Goal: Navigation & Orientation: Find specific page/section

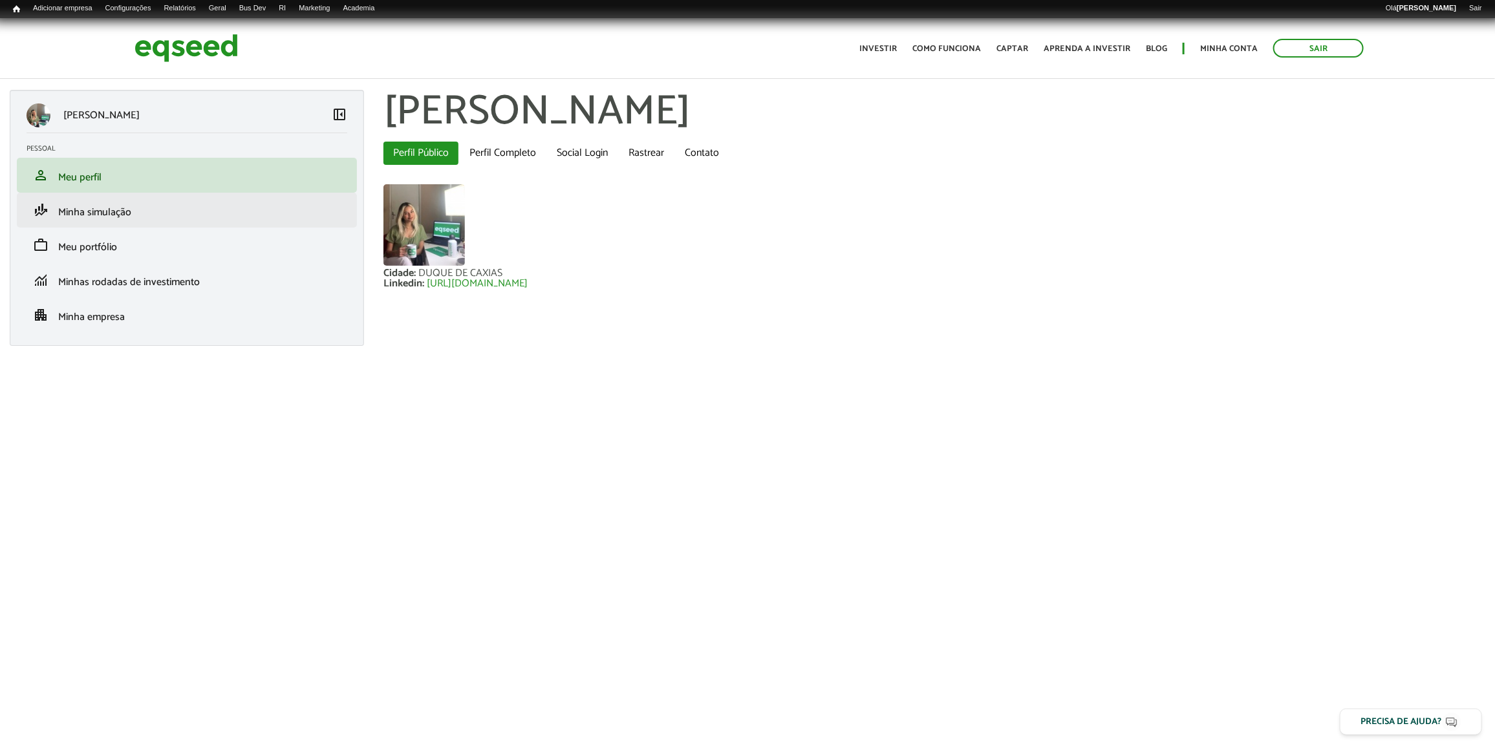
click at [121, 197] on li "finance_mode Minha simulação" at bounding box center [187, 210] width 340 height 35
click at [130, 208] on span "Minha simulação" at bounding box center [94, 212] width 73 height 17
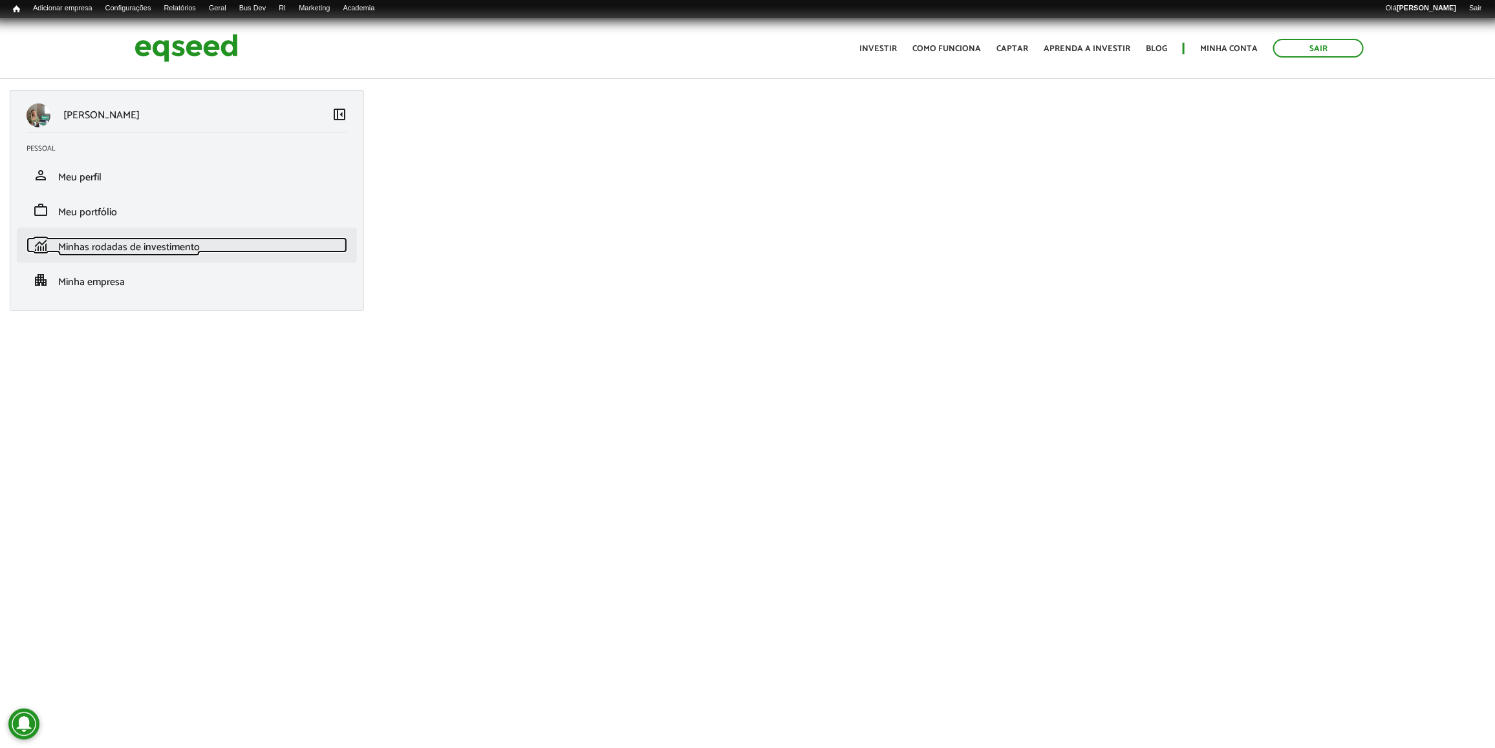
click at [138, 253] on span "Minhas rodadas de investimento" at bounding box center [129, 247] width 142 height 17
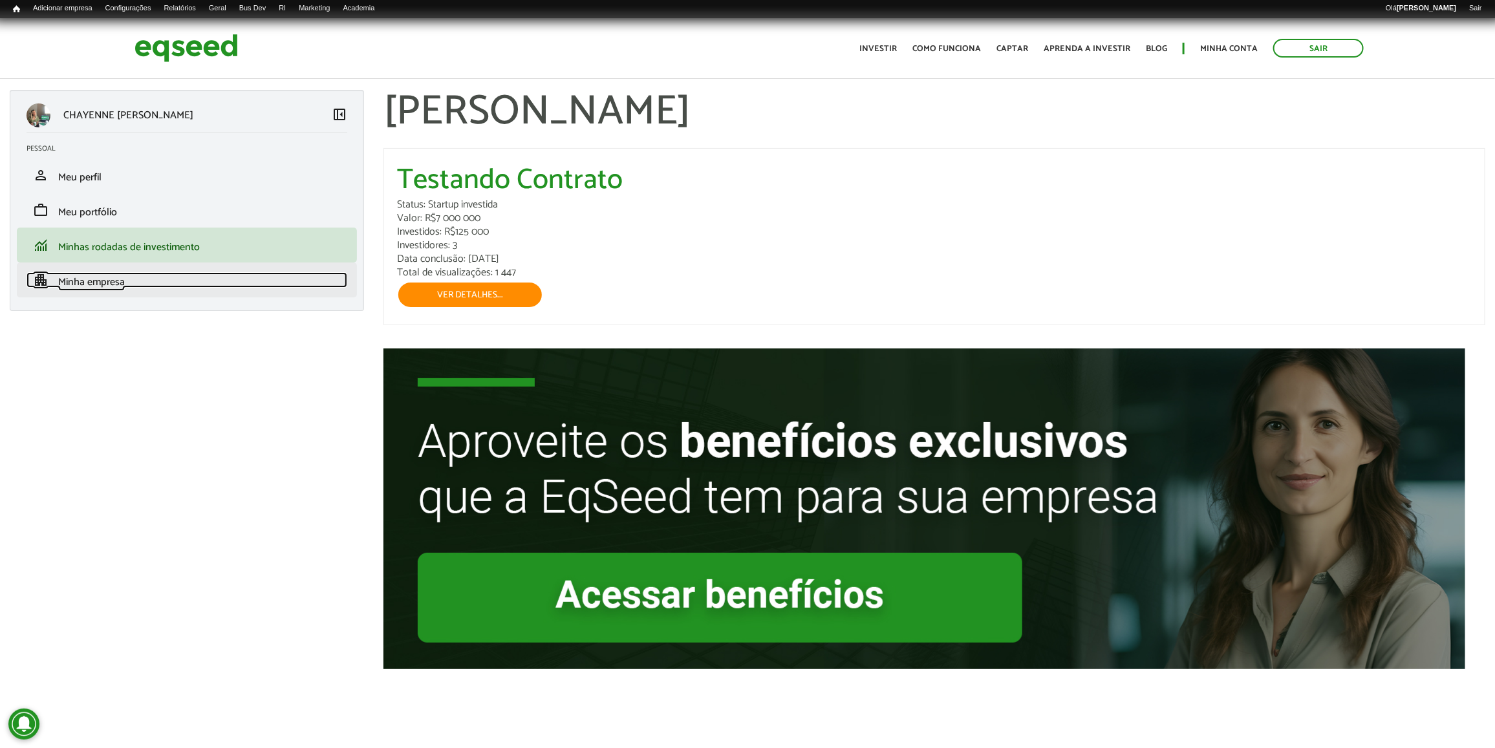
click at [134, 283] on link "apartment Minha empresa" at bounding box center [187, 280] width 321 height 16
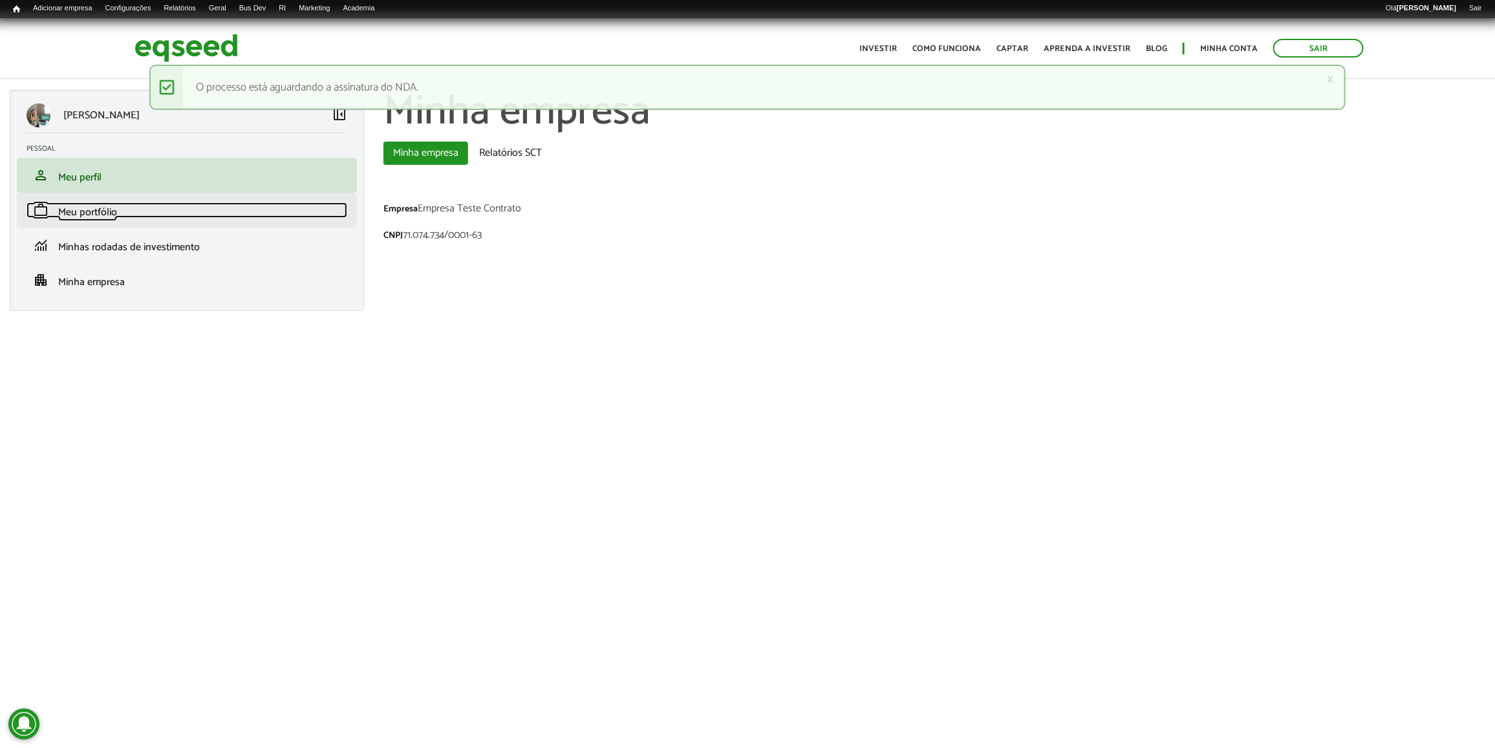
click at [94, 207] on span "Meu portfólio" at bounding box center [87, 212] width 59 height 17
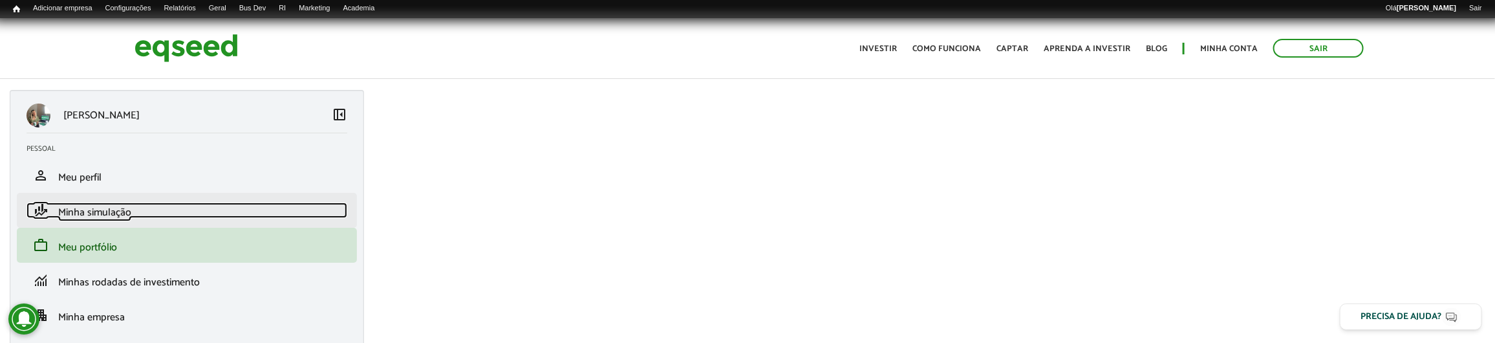
click at [171, 209] on link "finance_mode Minha simulação" at bounding box center [187, 210] width 321 height 16
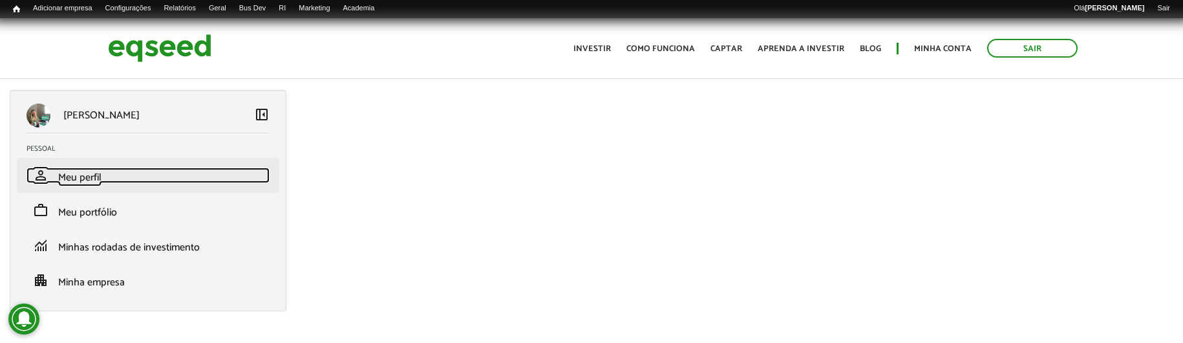
click at [162, 180] on link "person Meu perfil" at bounding box center [148, 175] width 243 height 16
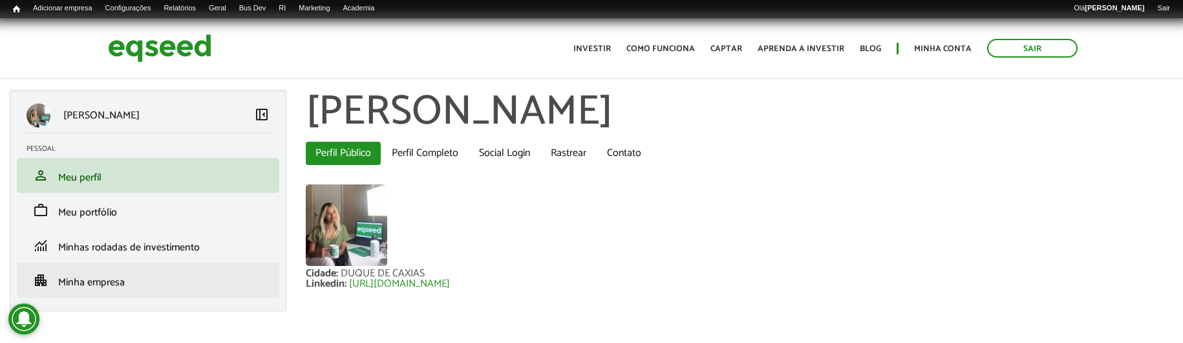
click at [151, 269] on li "apartment Minha empresa" at bounding box center [148, 279] width 262 height 35
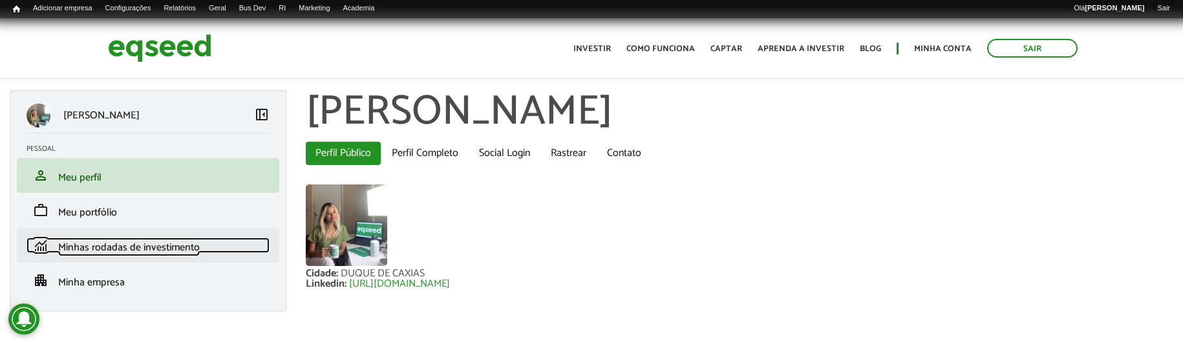
click at [167, 246] on span "Minhas rodadas de investimento" at bounding box center [129, 247] width 142 height 17
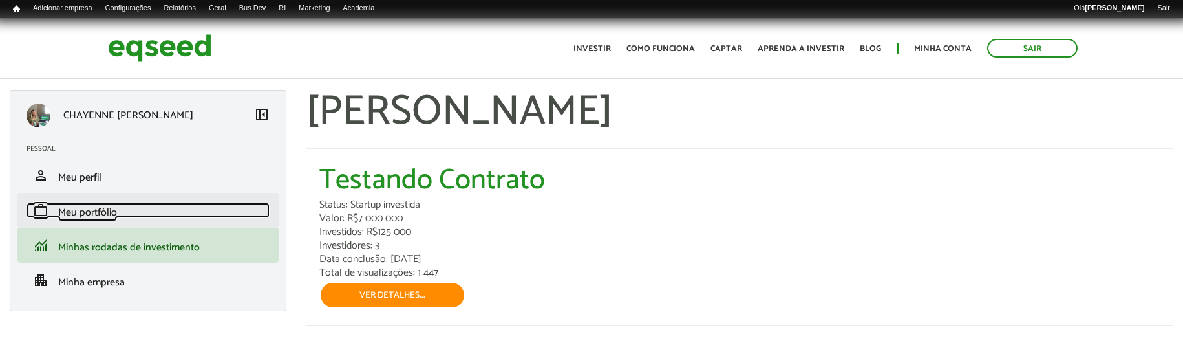
drag, startPoint x: 0, startPoint y: 0, endPoint x: 220, endPoint y: 206, distance: 301.0
click at [220, 206] on link "work Meu portfólio" at bounding box center [148, 210] width 243 height 16
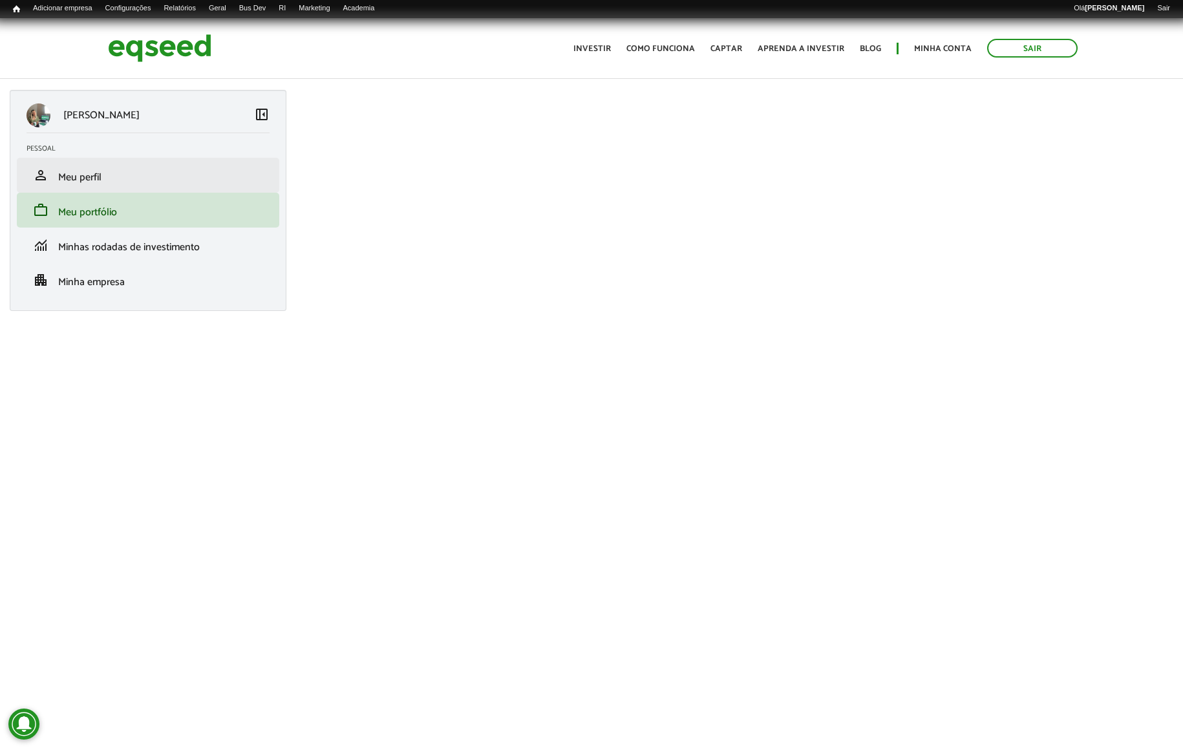
click at [185, 187] on li "person Meu perfil" at bounding box center [148, 175] width 262 height 35
click at [117, 182] on link "person Meu perfil" at bounding box center [148, 175] width 243 height 16
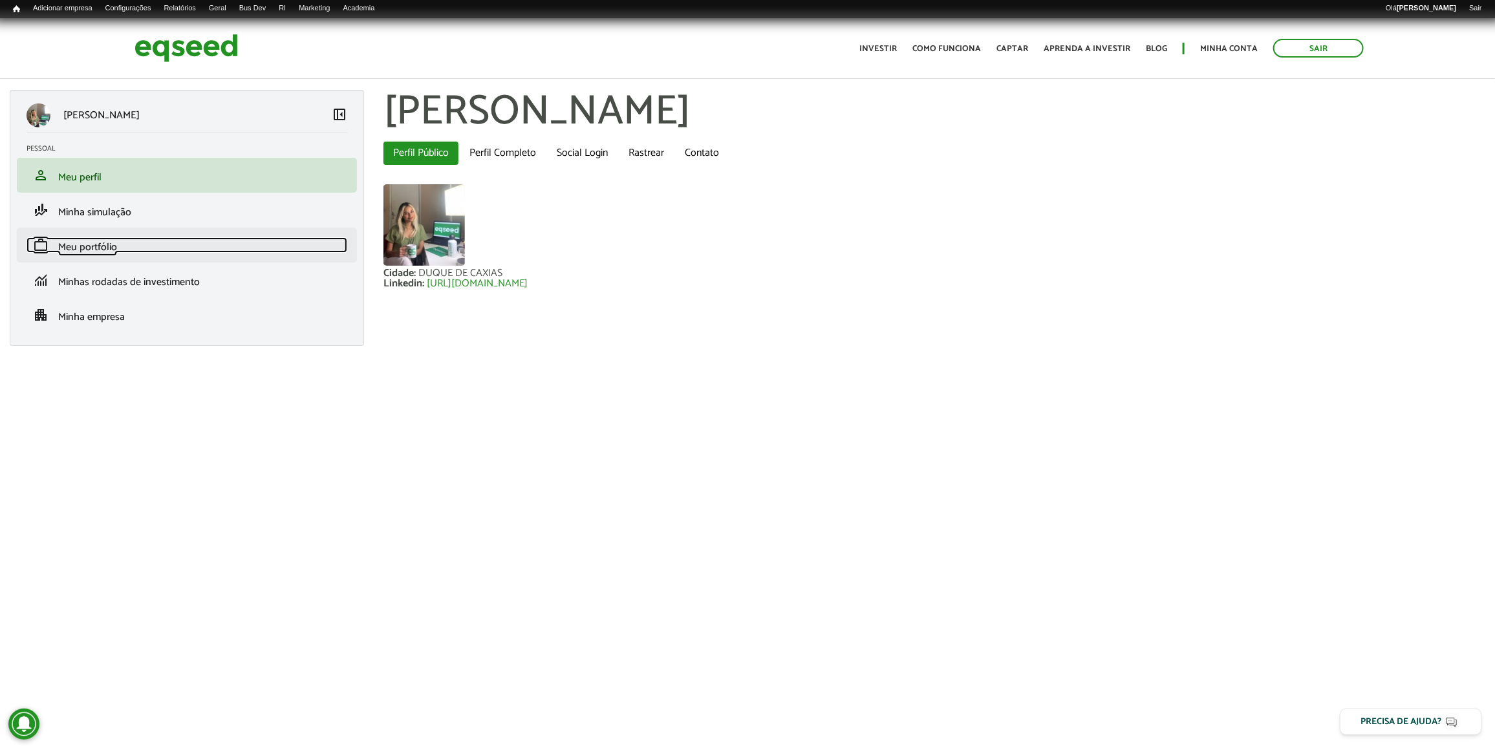
click at [250, 237] on link "work Meu portfólio" at bounding box center [187, 245] width 321 height 16
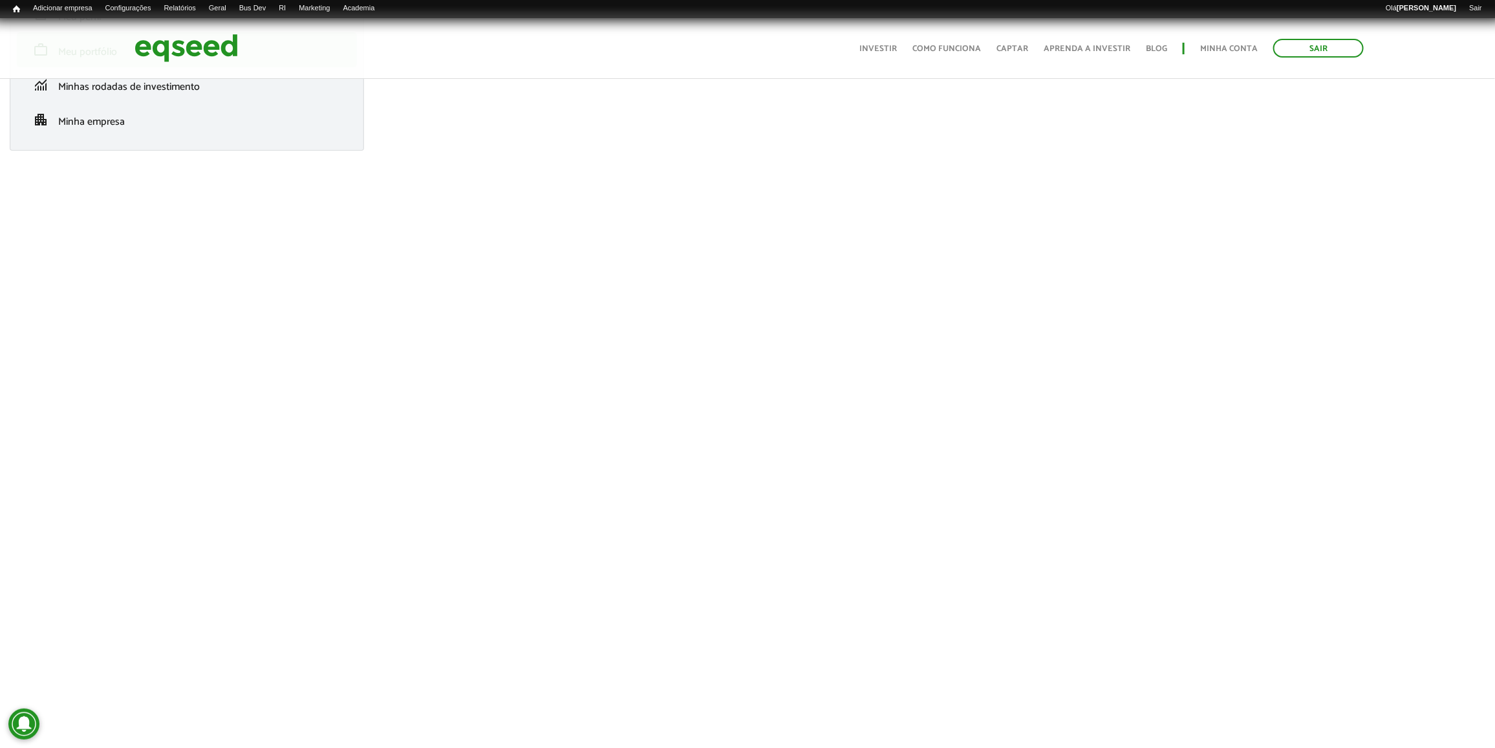
scroll to position [162, 0]
click at [306, 18] on link "Usuários" at bounding box center [323, 22] width 103 height 13
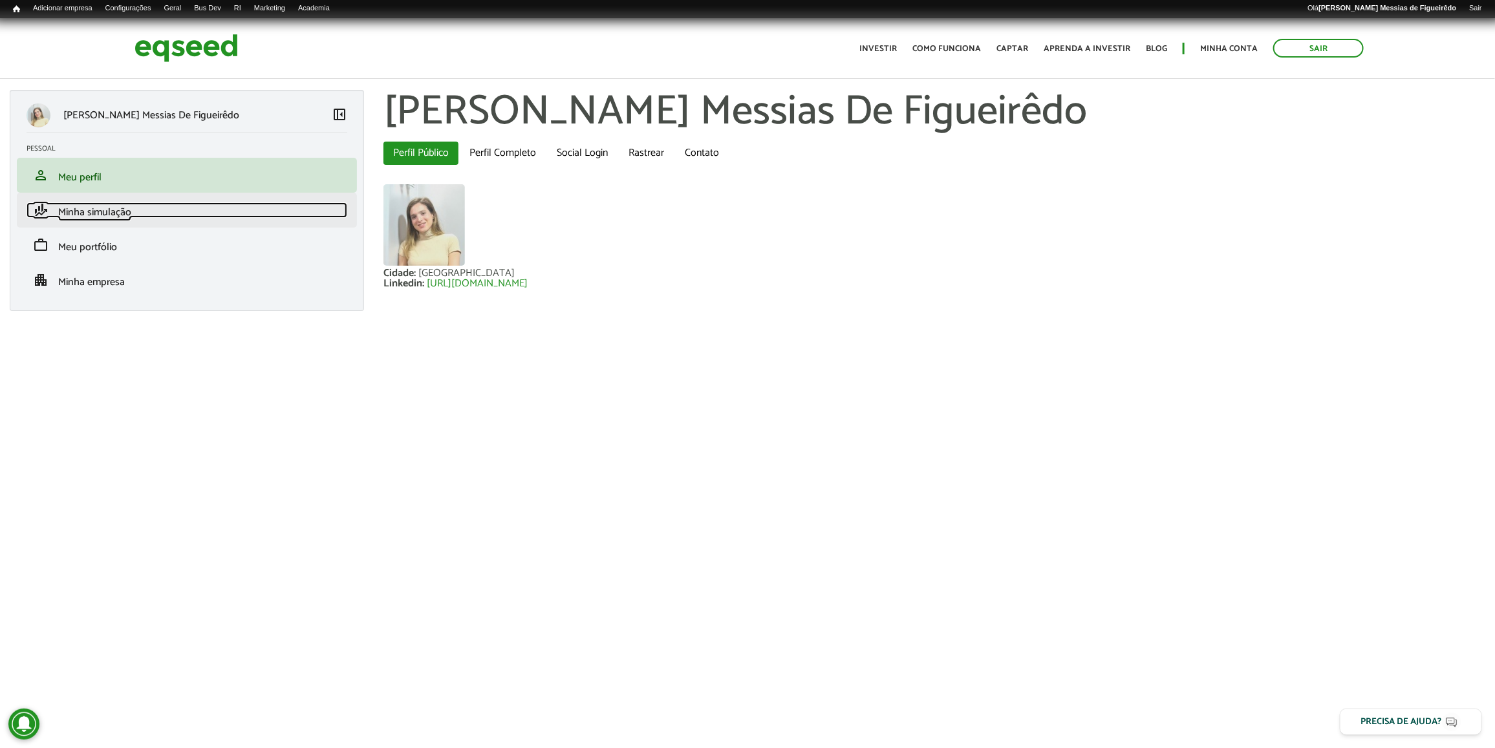
click at [247, 215] on link "finance_mode Minha simulação" at bounding box center [187, 210] width 321 height 16
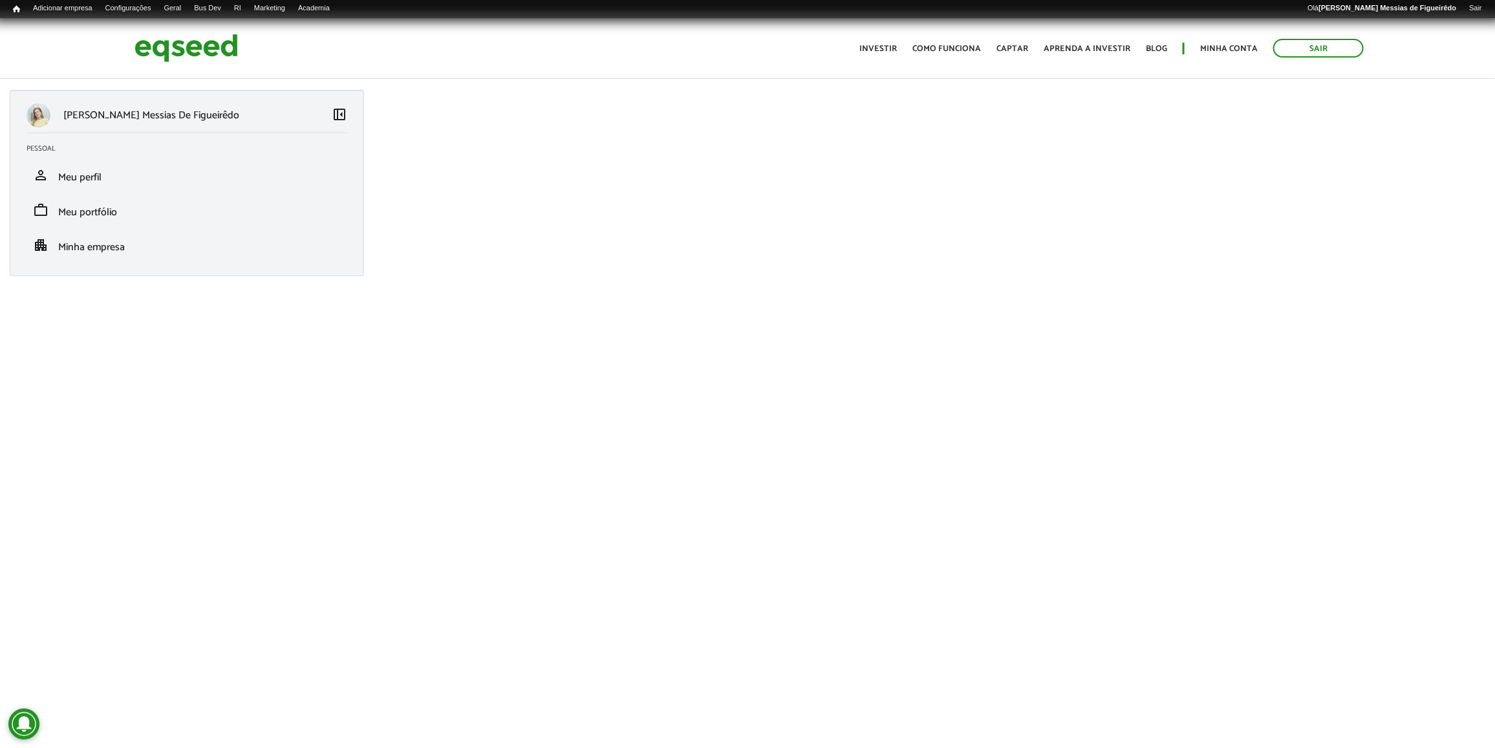
drag, startPoint x: 209, startPoint y: 310, endPoint x: 211, endPoint y: 319, distance: 8.8
click at [211, 319] on div "Diana Santos Messias De Figueirêdo left_panel_close Pessoal person Meu perfil f…" at bounding box center [747, 262] width 1495 height 345
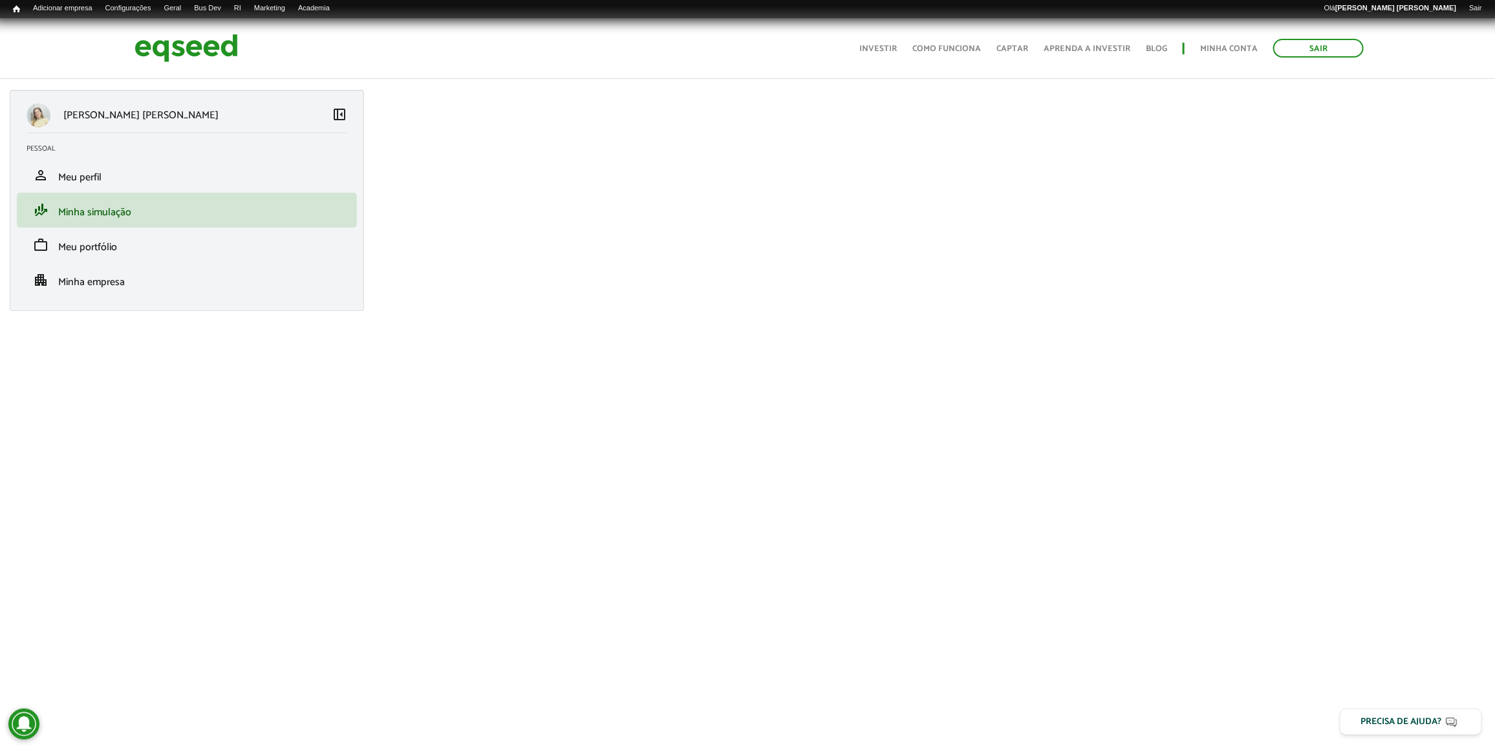
scroll to position [18, 0]
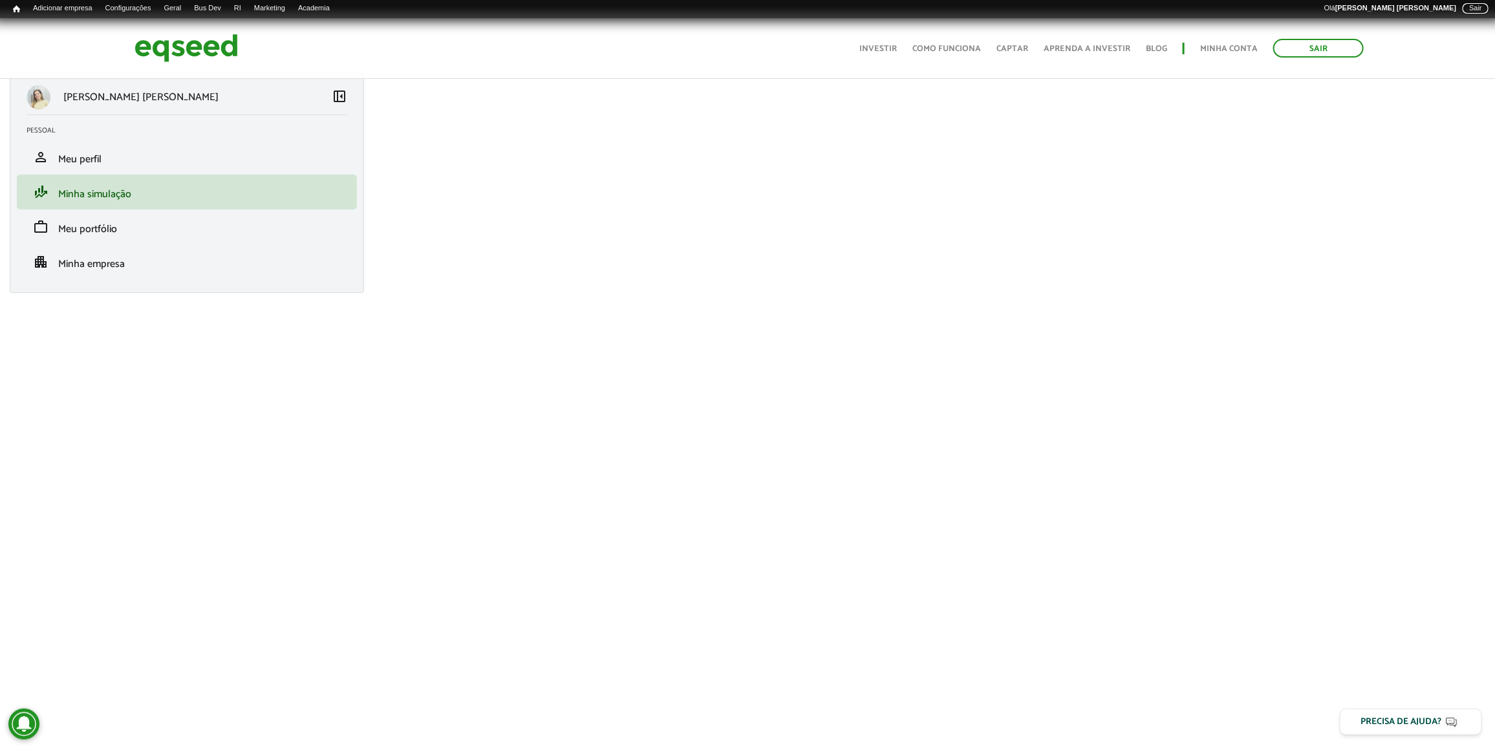
click at [1466, 12] on link "Sair" at bounding box center [1475, 8] width 26 height 10
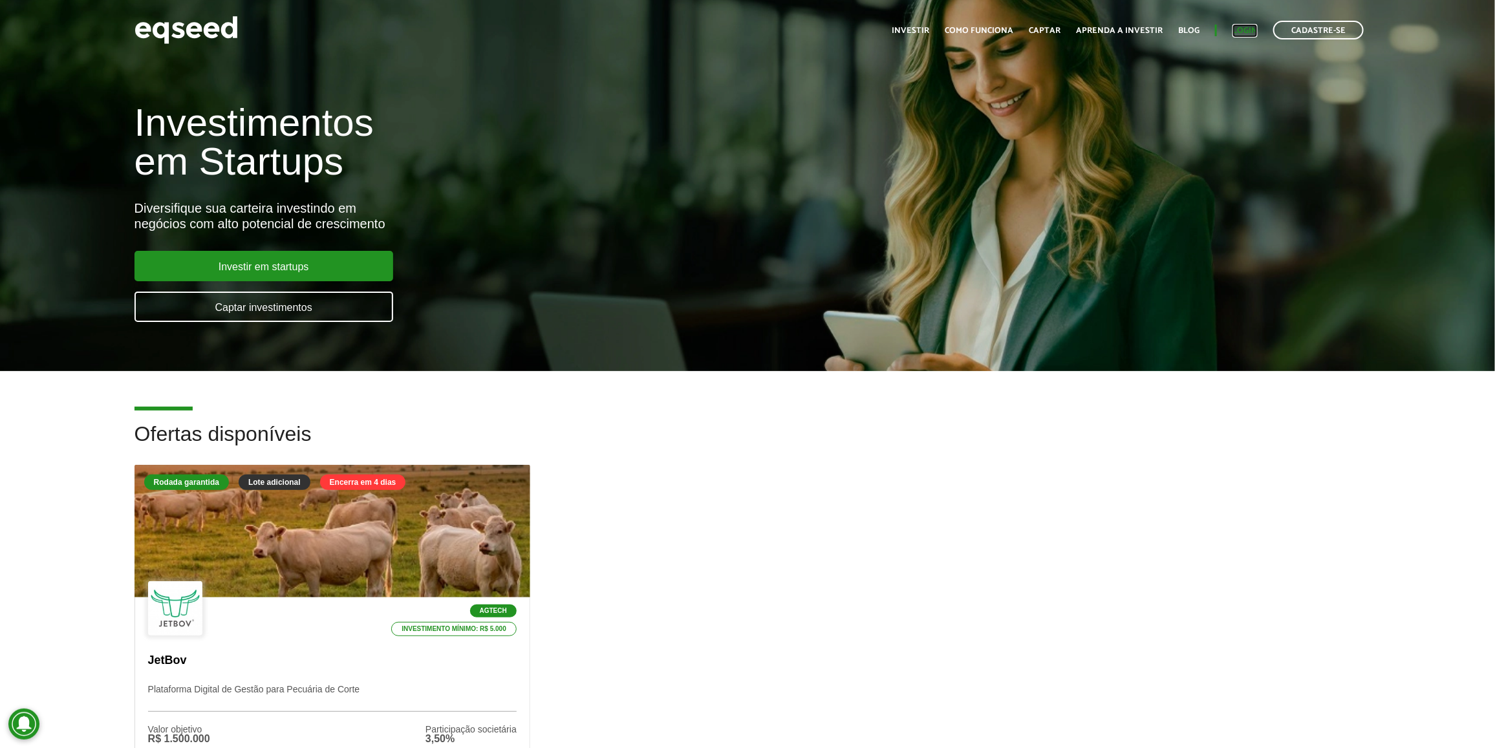
click at [1251, 27] on link "Login" at bounding box center [1244, 31] width 25 height 8
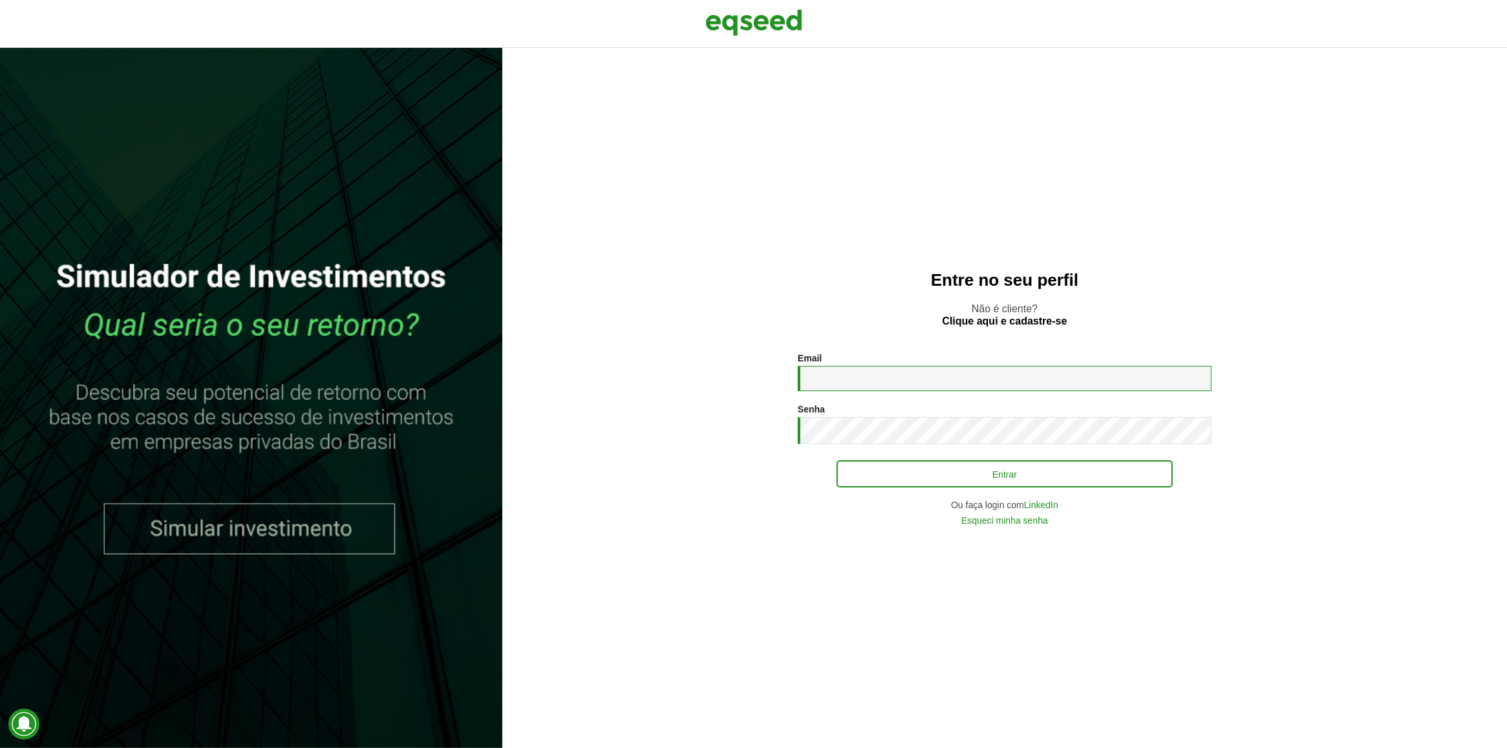
type input "**********"
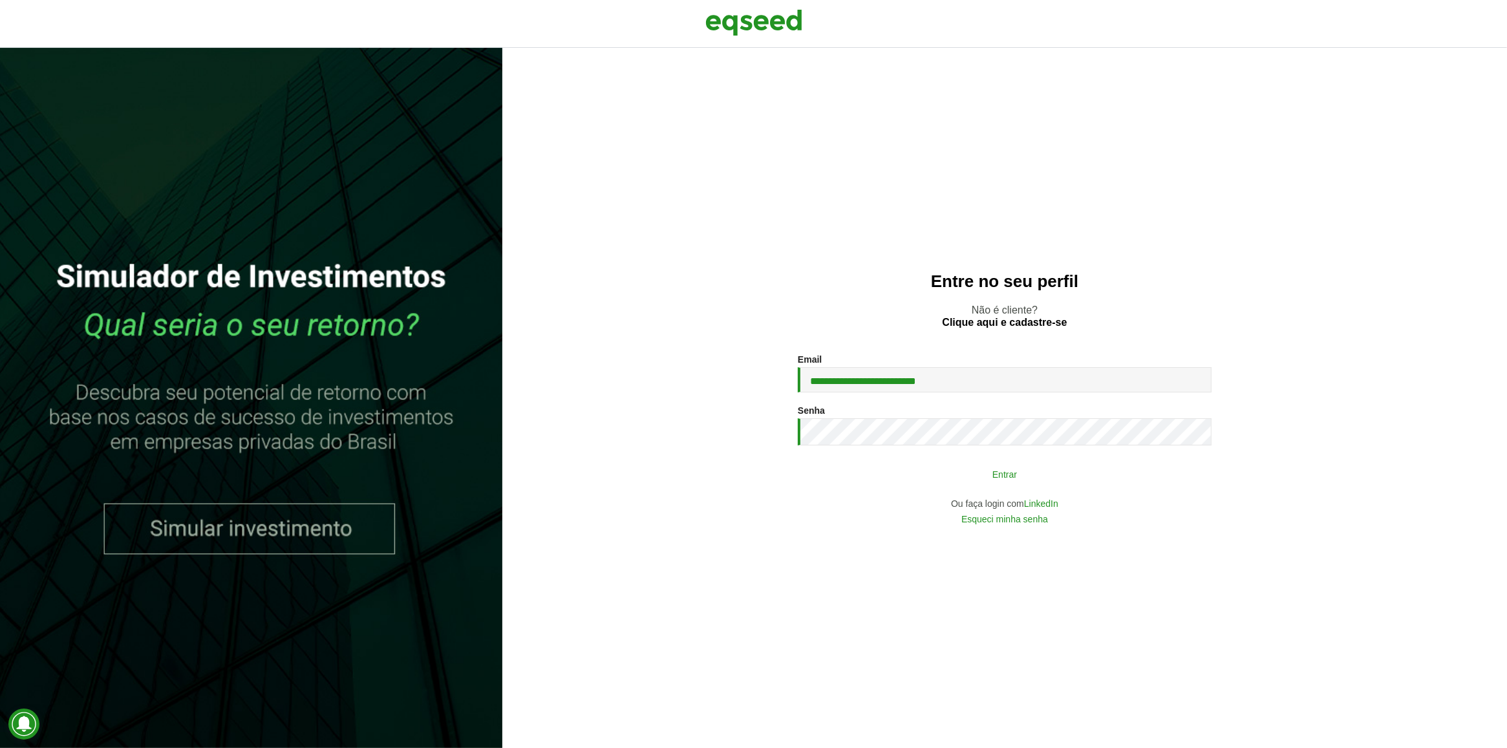
click at [999, 471] on button "Entrar" at bounding box center [1005, 474] width 336 height 25
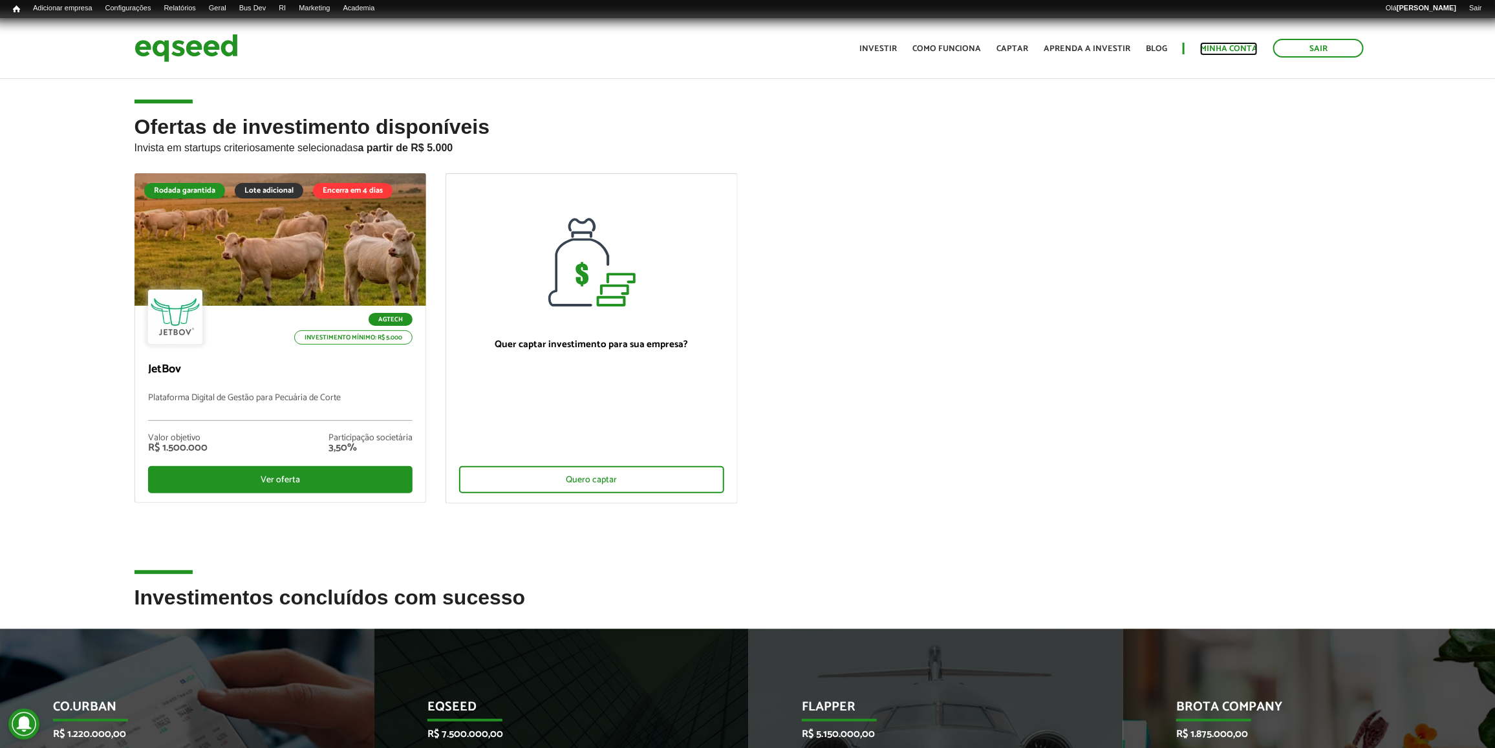
click at [1213, 46] on link "Minha conta" at bounding box center [1229, 49] width 58 height 8
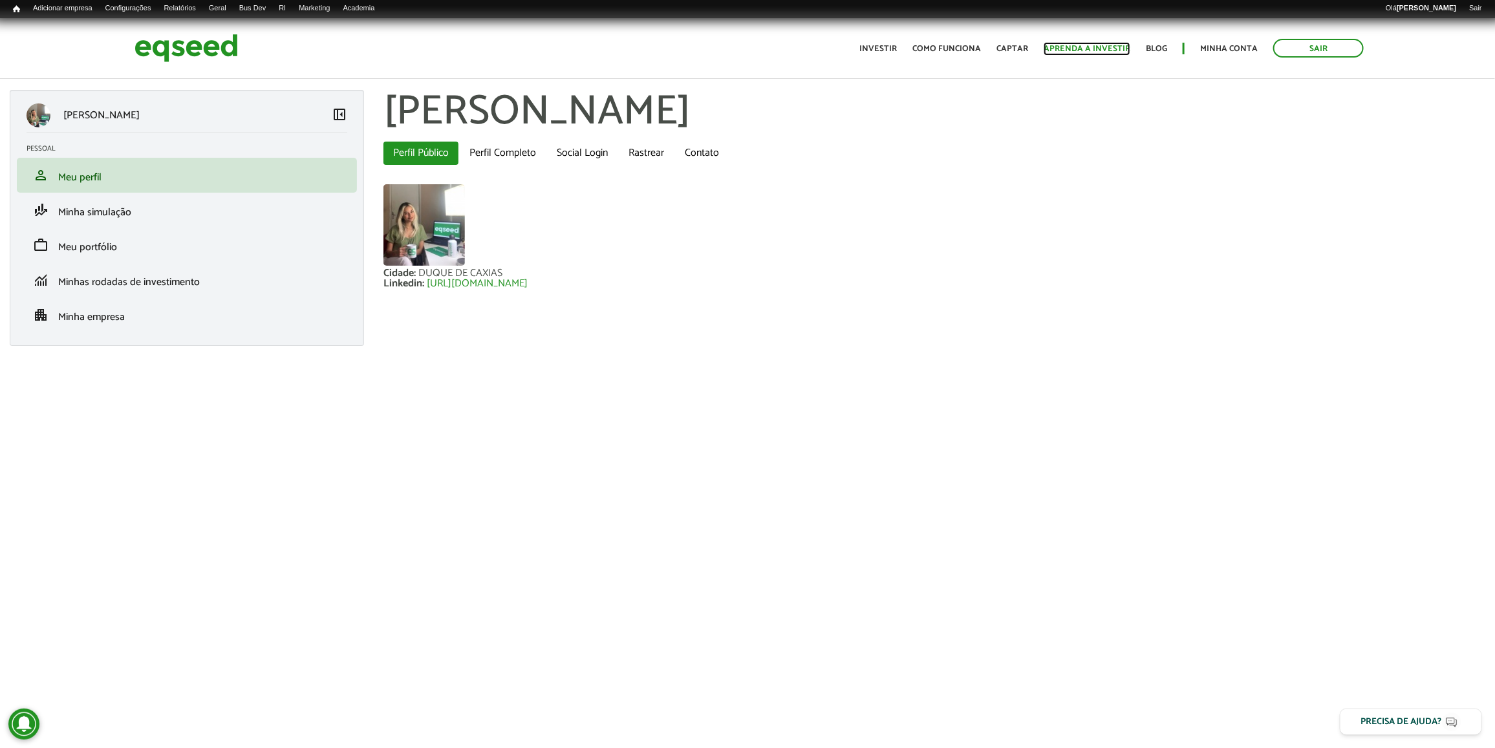
click at [1111, 47] on link "Aprenda a investir" at bounding box center [1086, 49] width 87 height 8
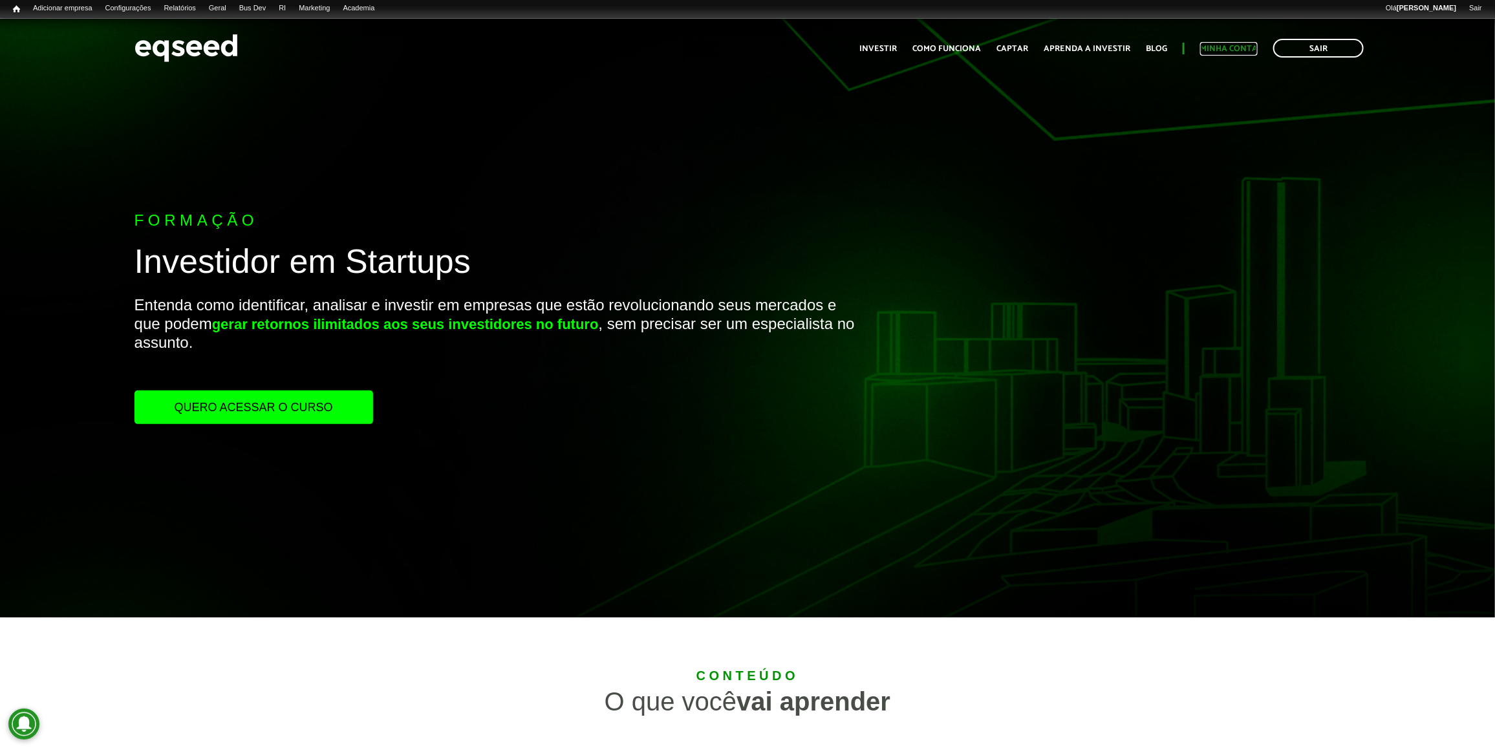
click at [1235, 52] on link "Minha conta" at bounding box center [1229, 49] width 58 height 8
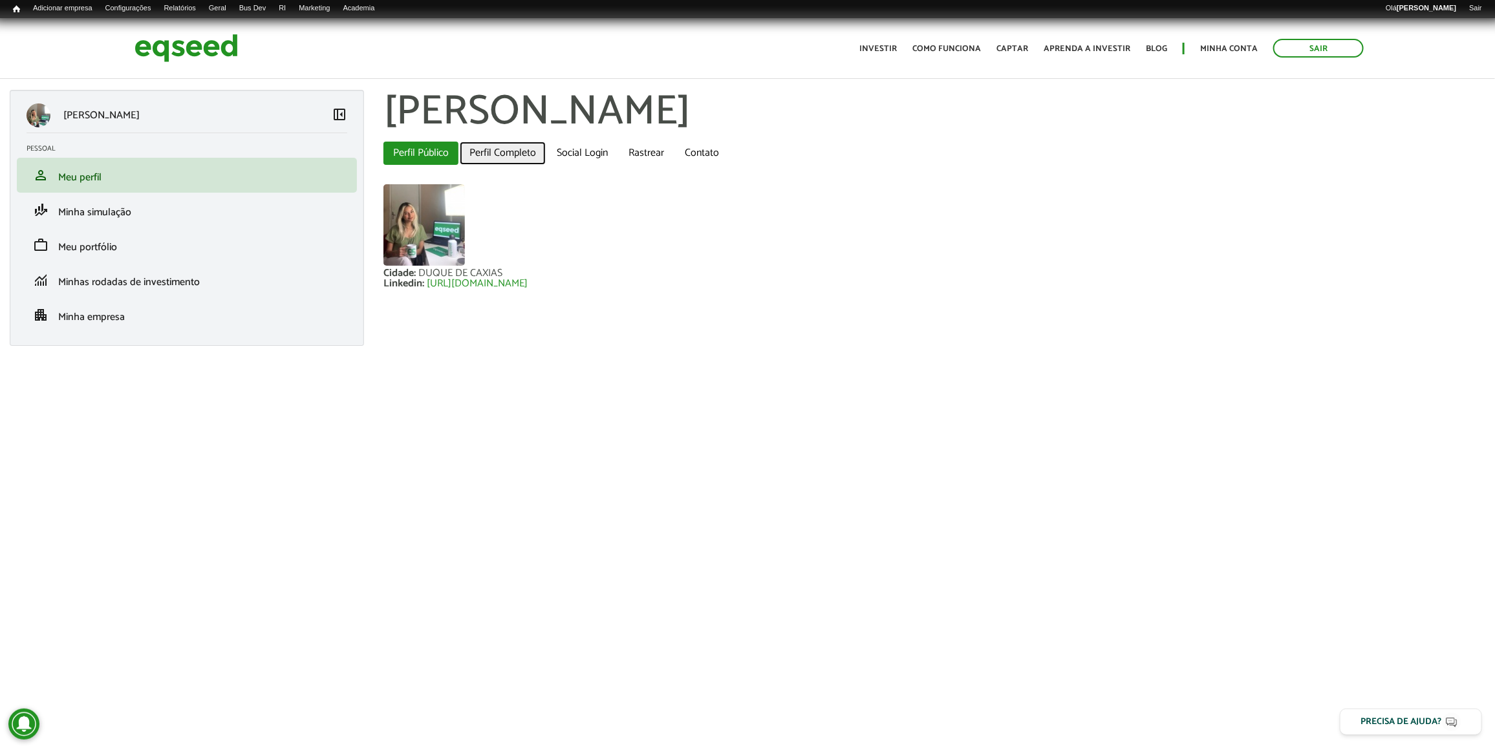
click at [517, 143] on link "Perfil Completo" at bounding box center [503, 153] width 86 height 23
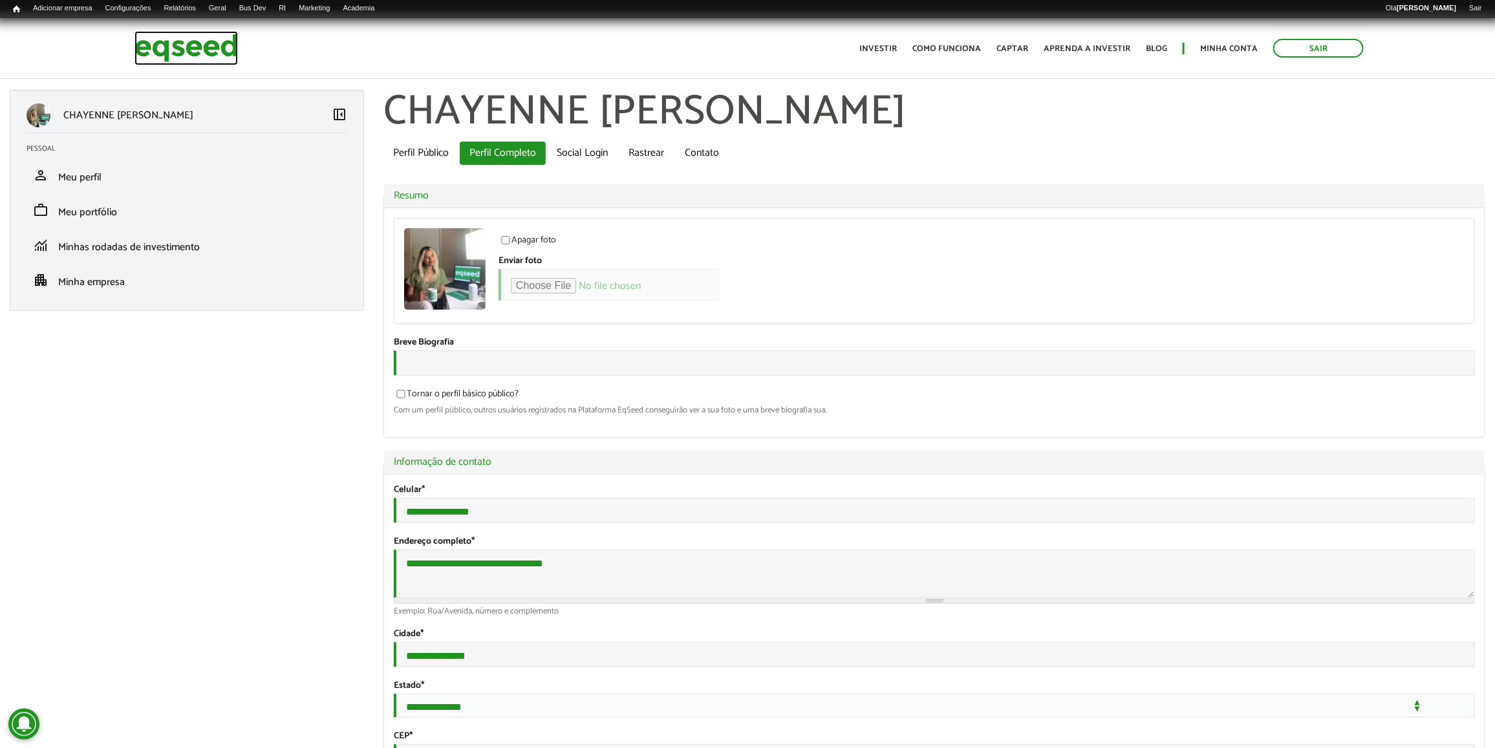
click at [191, 43] on img at bounding box center [185, 48] width 103 height 34
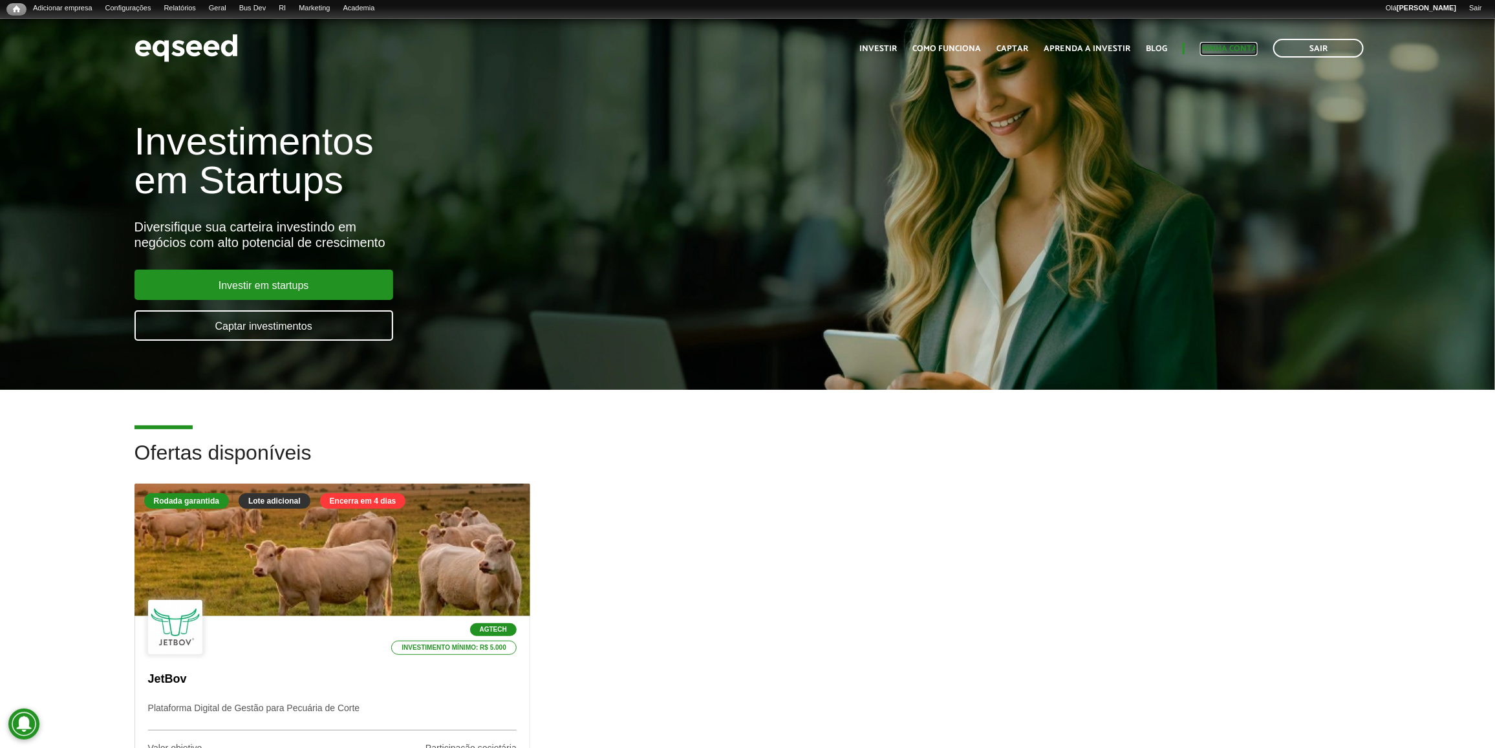
click at [1215, 49] on link "Minha conta" at bounding box center [1229, 49] width 58 height 8
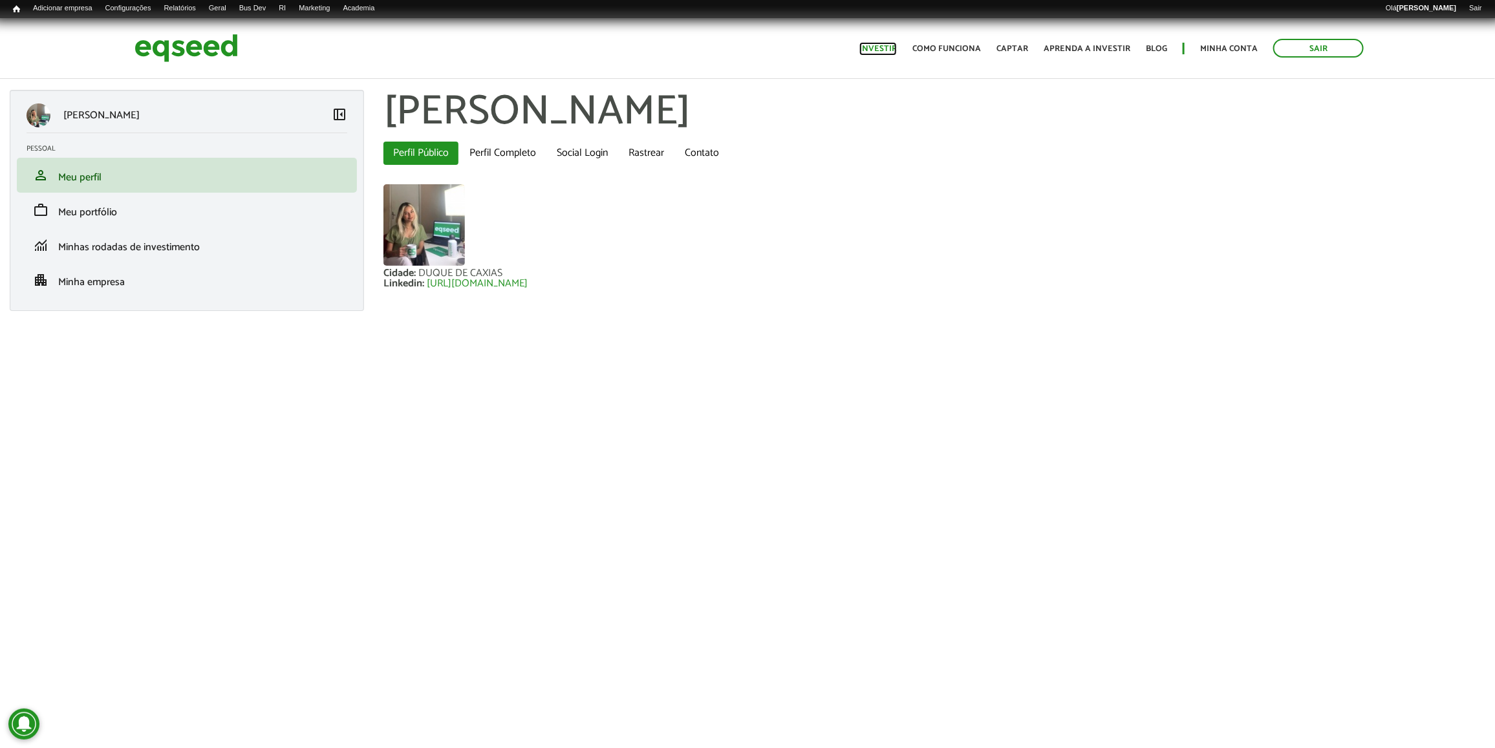
click at [890, 48] on link "Investir" at bounding box center [877, 49] width 37 height 8
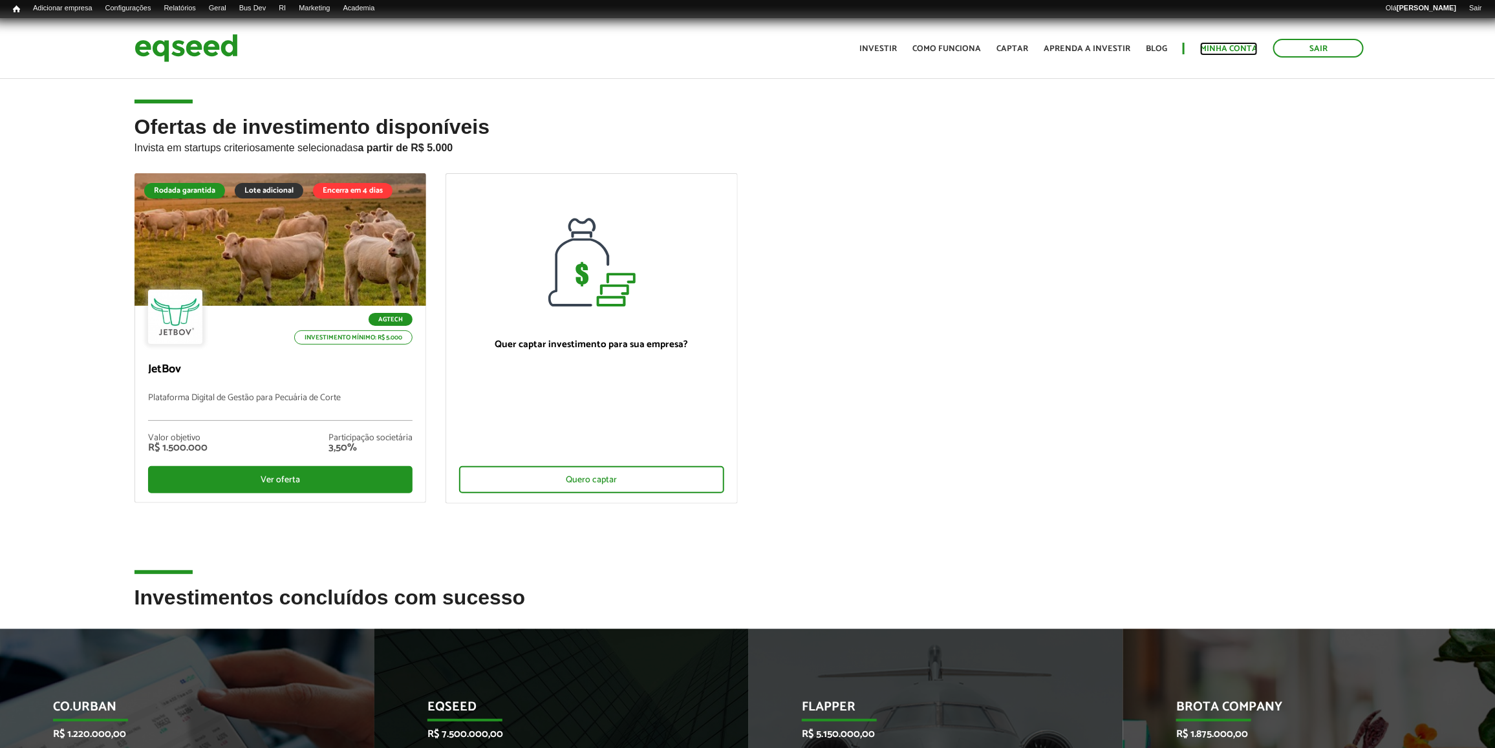
click at [1222, 53] on link "Minha conta" at bounding box center [1229, 49] width 58 height 8
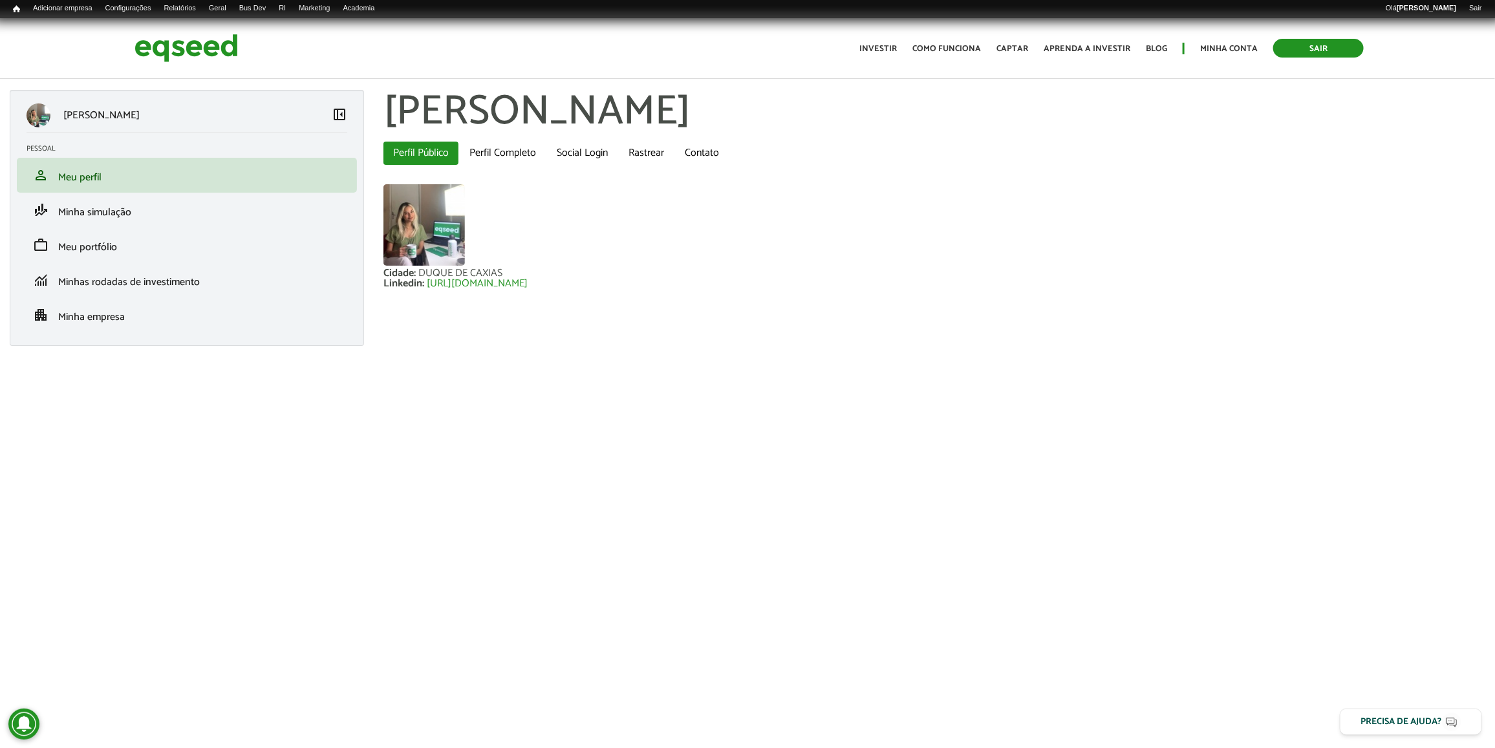
click at [1341, 44] on link "Sair" at bounding box center [1318, 48] width 91 height 19
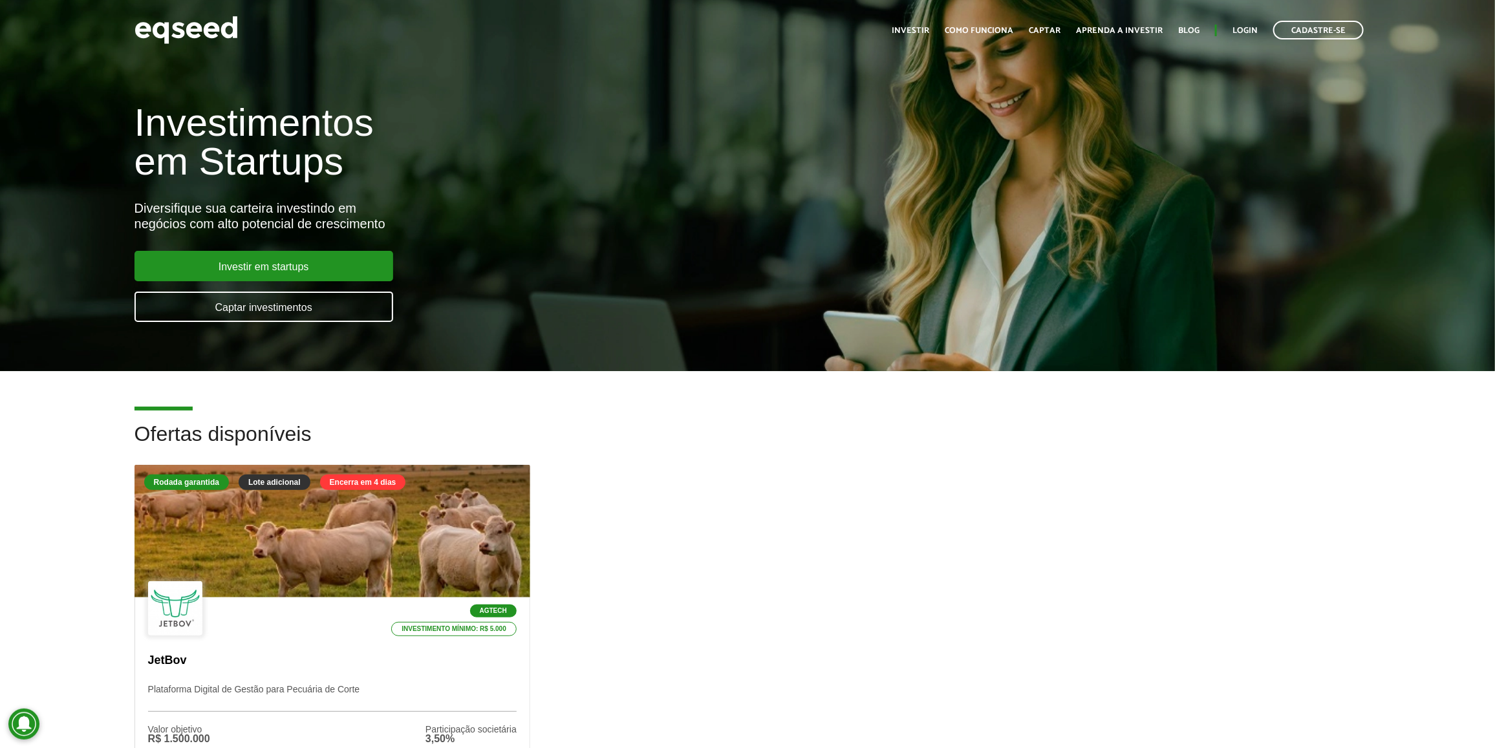
click at [1238, 23] on ul "Início Investir Como funciona Captar Aprenda a investir Blog Login Cadastre-se" at bounding box center [1127, 30] width 485 height 19
click at [1241, 27] on link "Login" at bounding box center [1244, 31] width 25 height 8
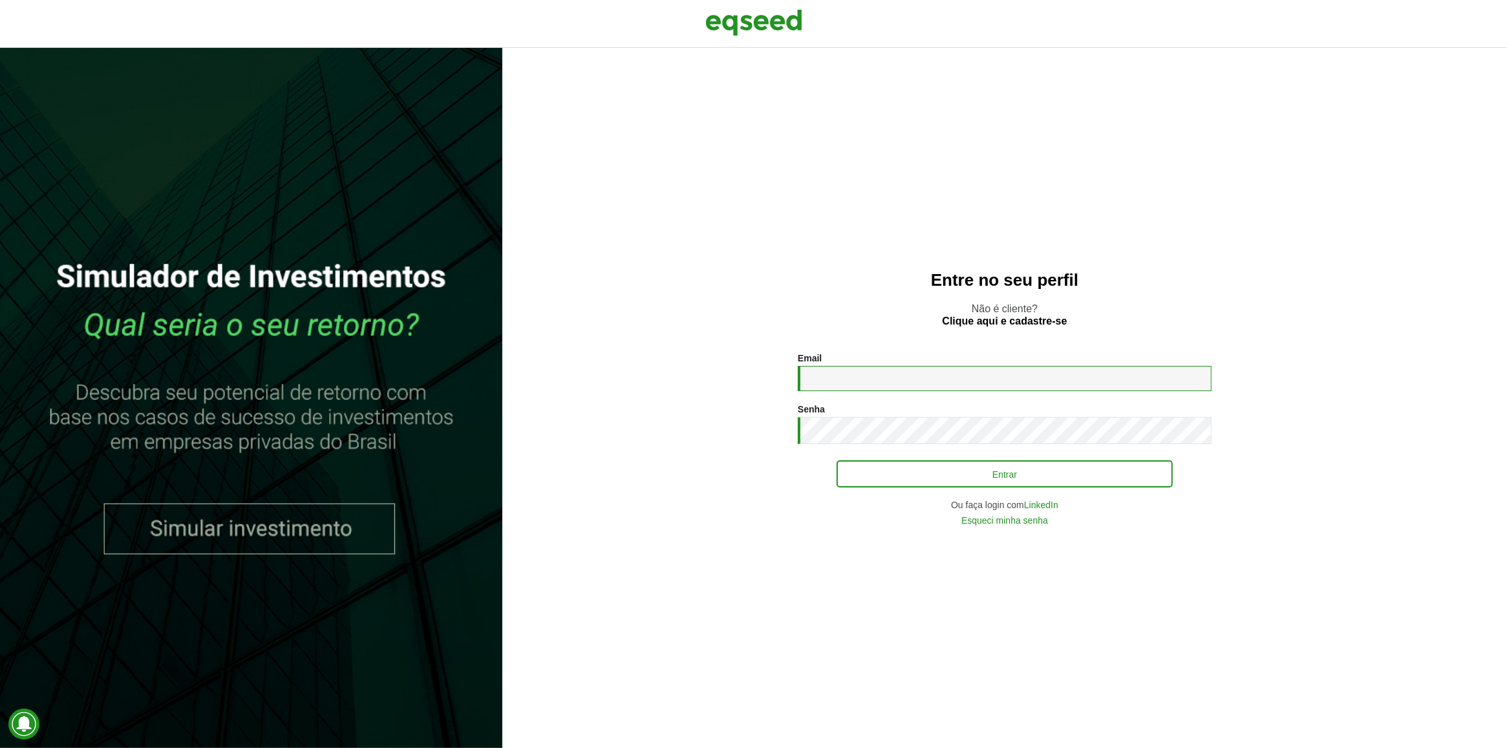
type input "**********"
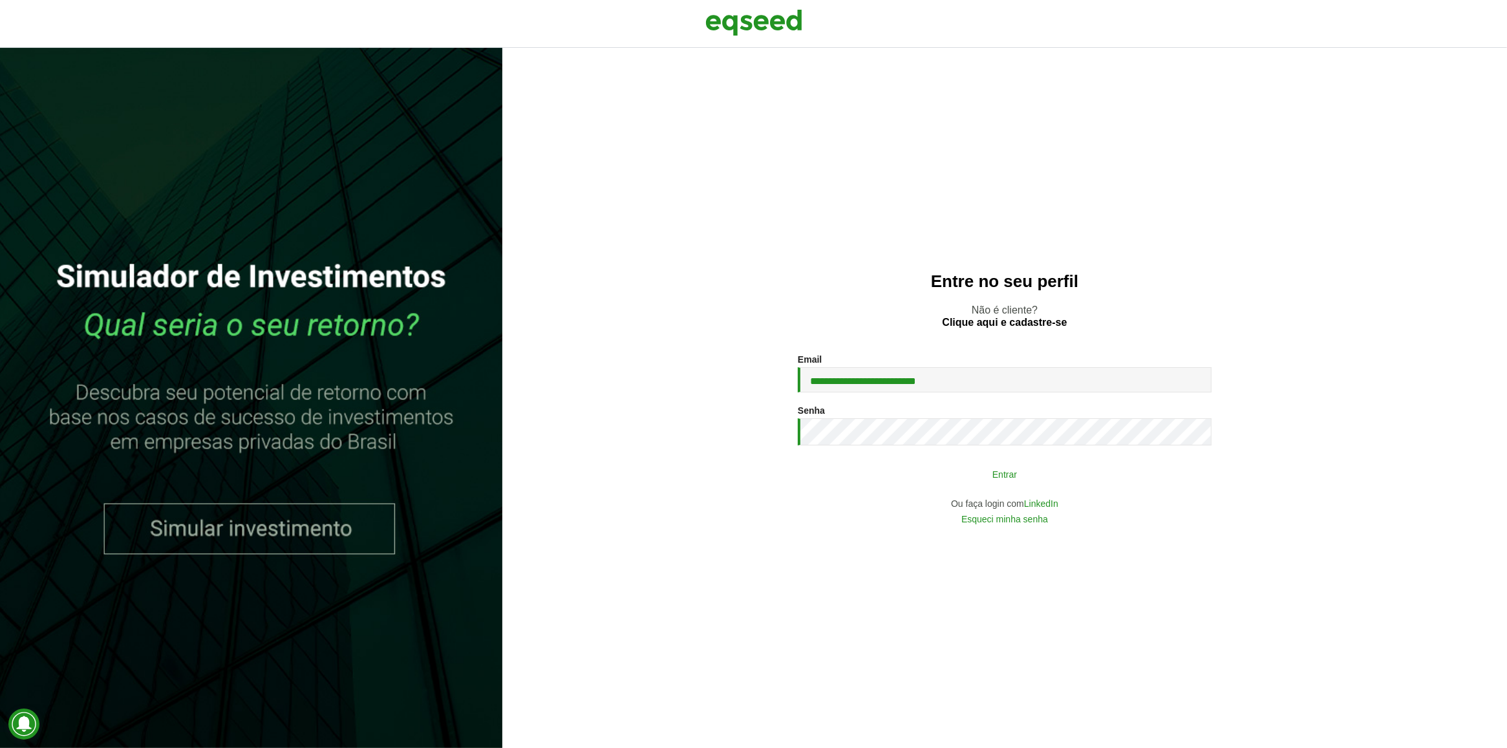
click at [948, 472] on button "Entrar" at bounding box center [1005, 474] width 336 height 25
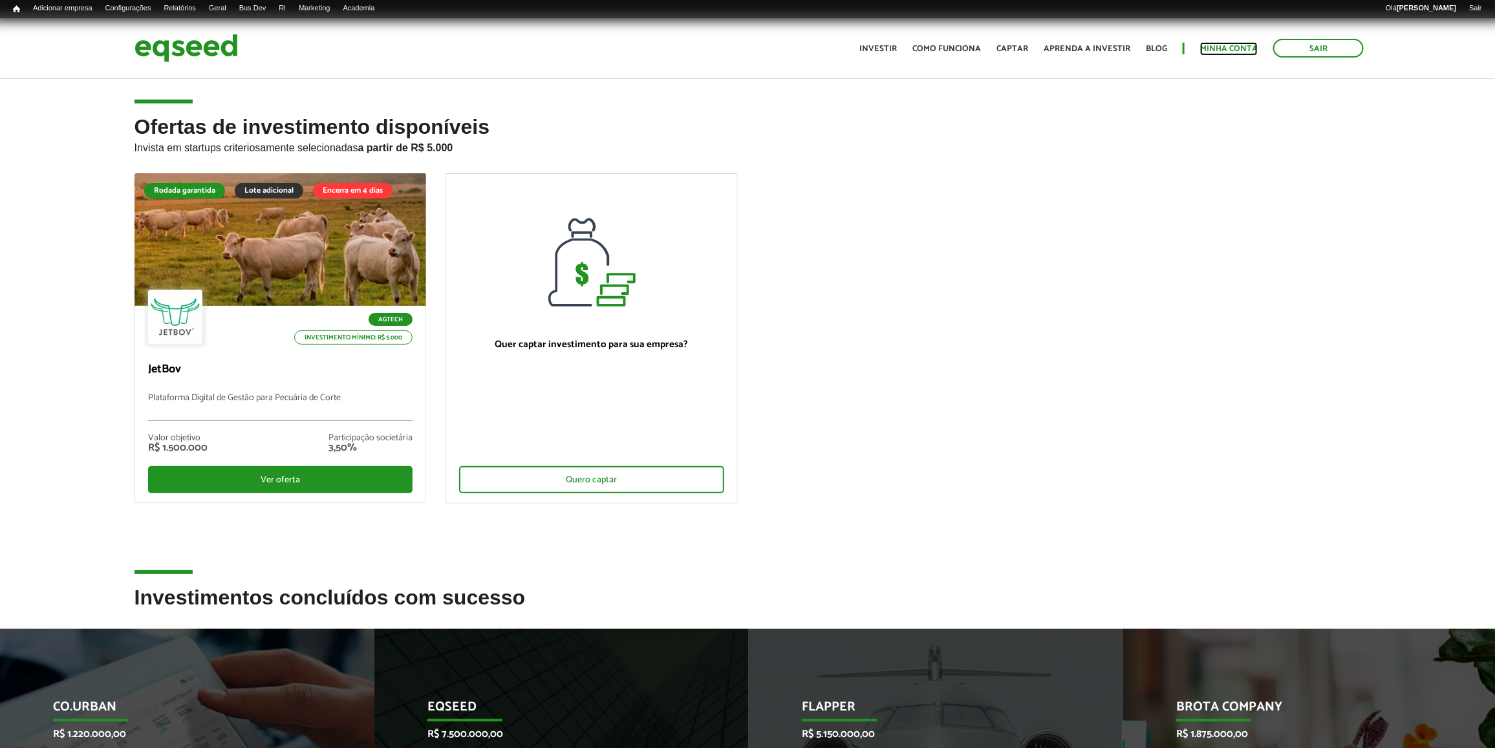
click at [1217, 47] on link "Minha conta" at bounding box center [1229, 49] width 58 height 8
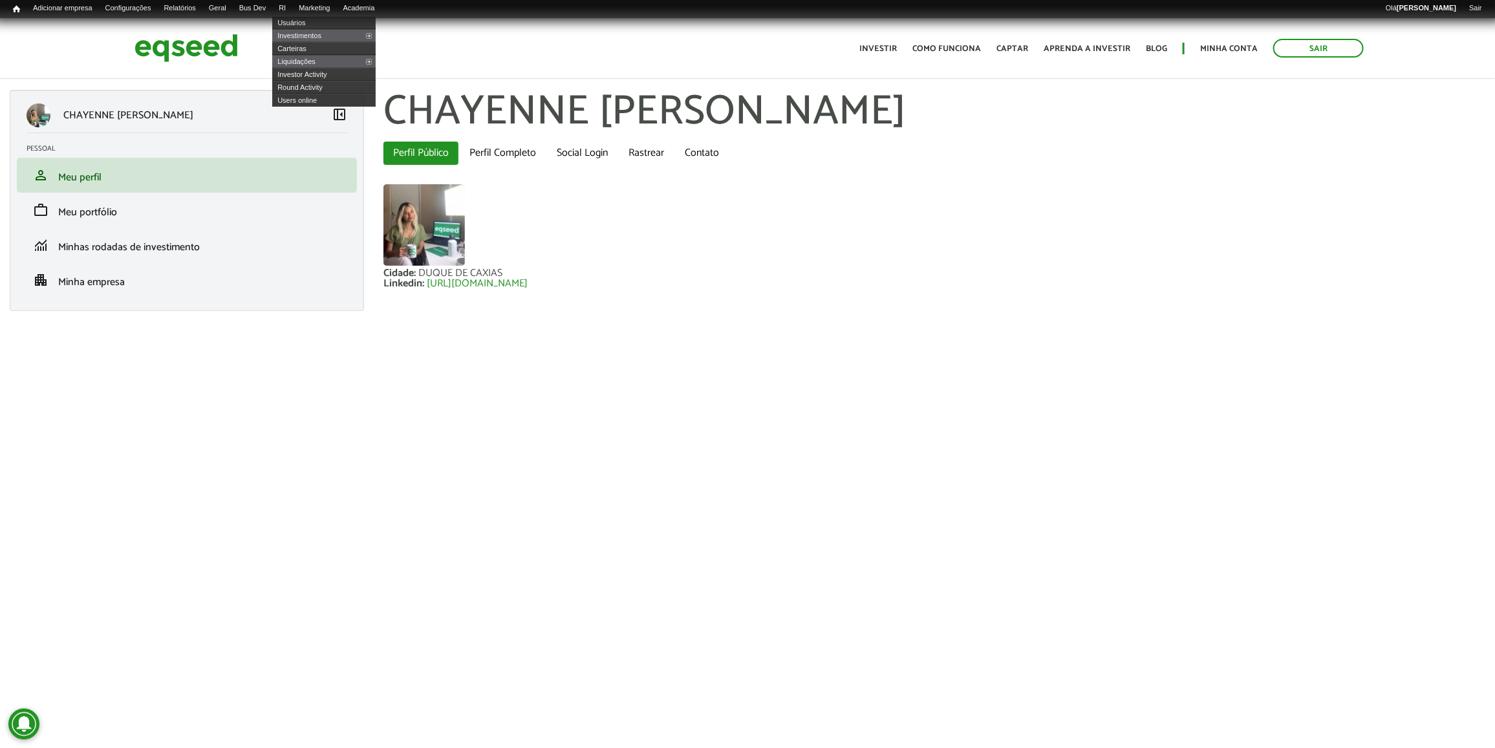
click at [292, 13] on li "RI Usuários Investimentos Consolidado Carteiras Liquidações Consolidado Investo…" at bounding box center [282, 9] width 20 height 13
click at [311, 21] on link "Usuários" at bounding box center [323, 22] width 103 height 13
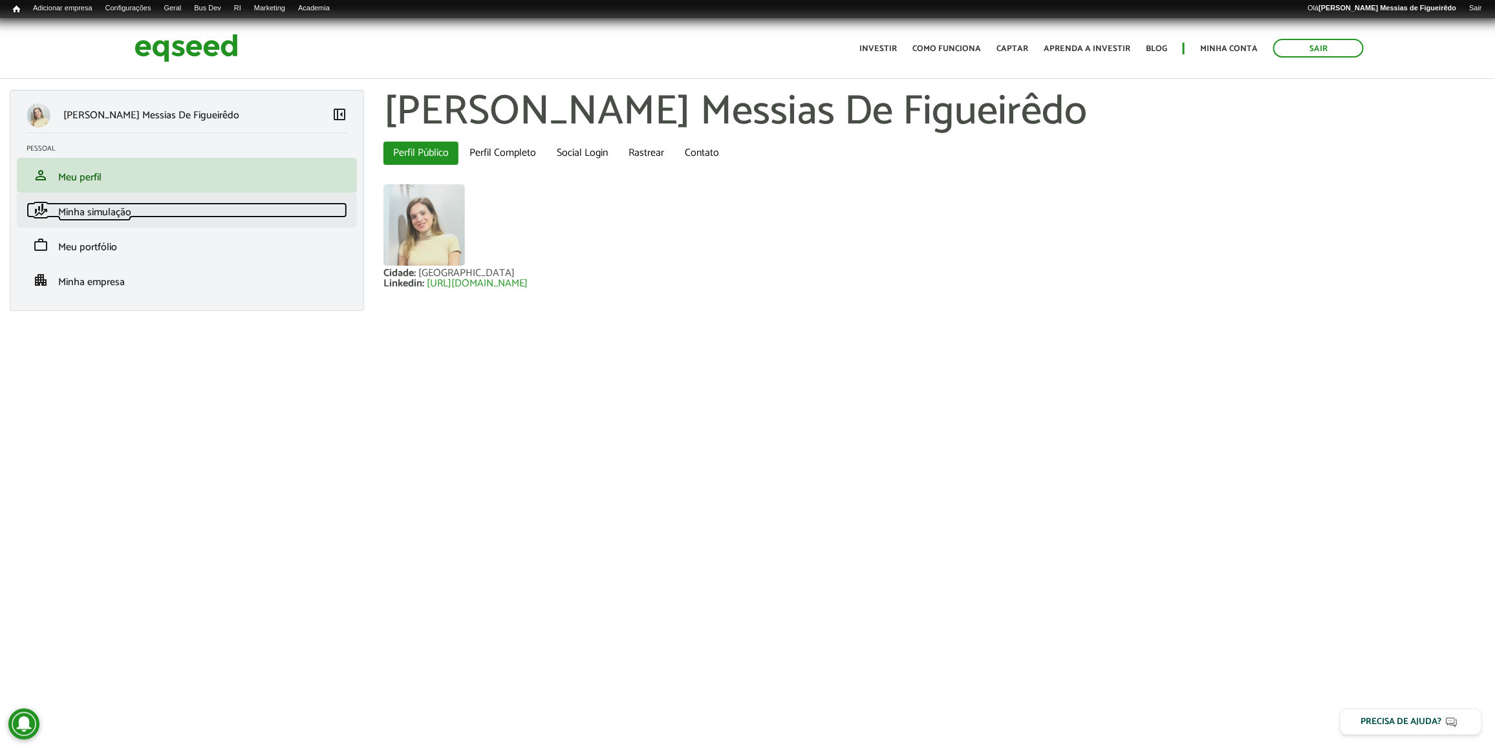
click at [56, 217] on link "finance_mode Minha simulação" at bounding box center [187, 210] width 321 height 16
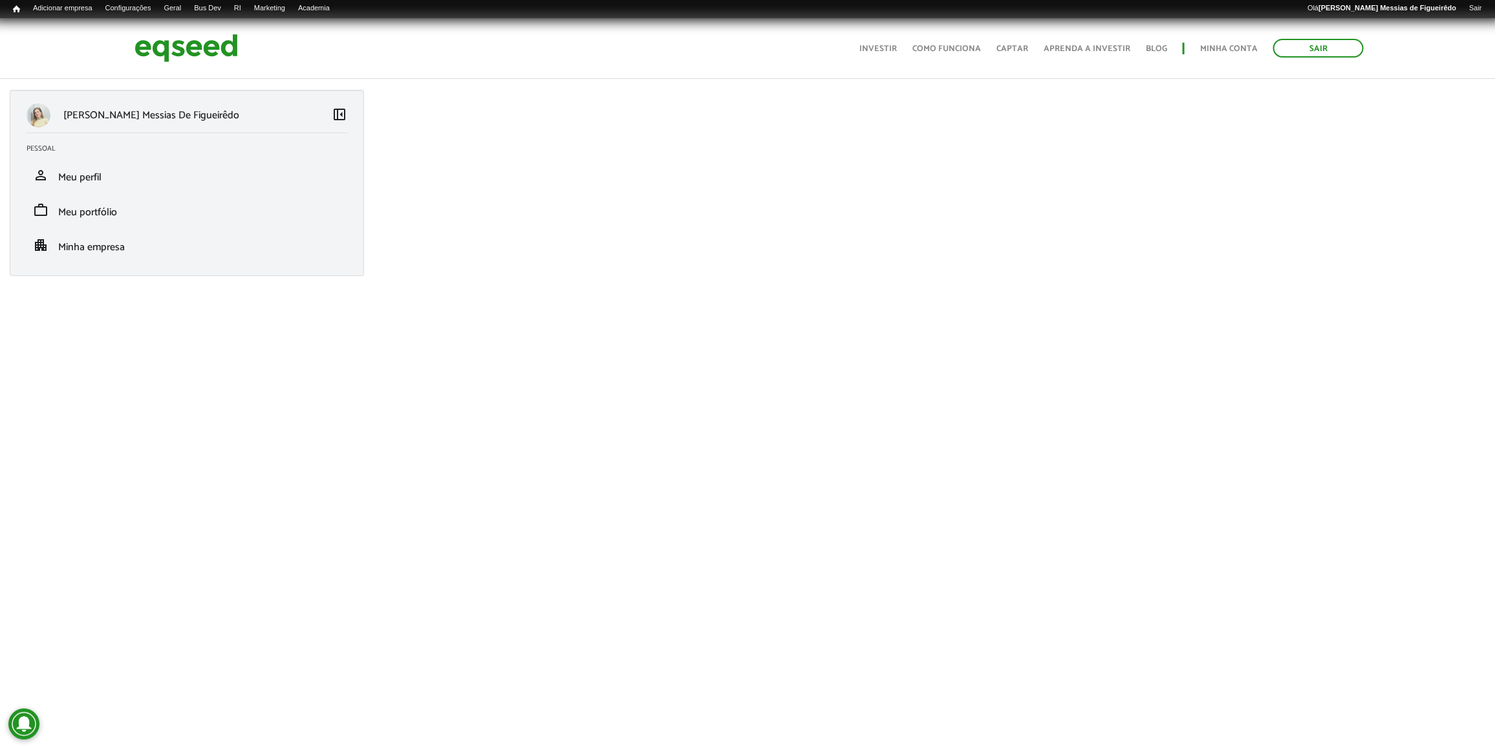
scroll to position [18, 0]
